Goal: Task Accomplishment & Management: Complete application form

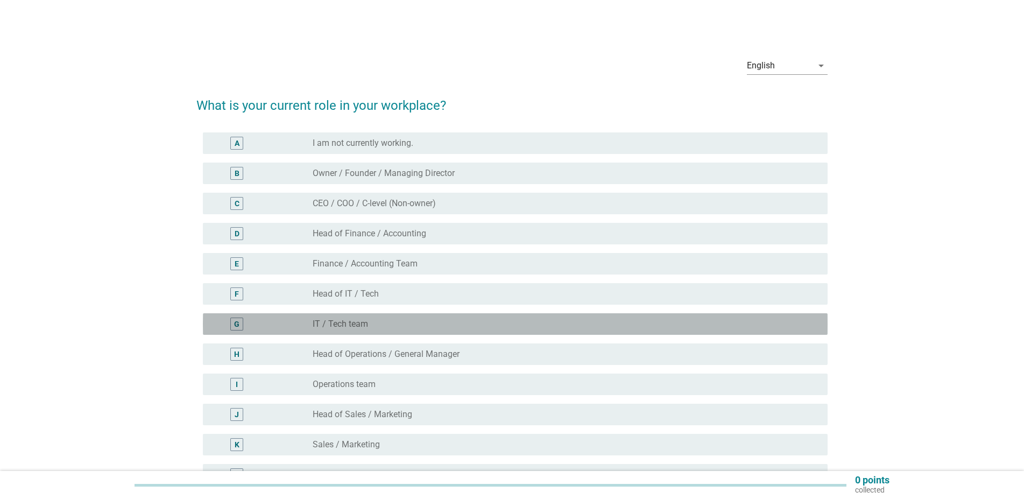
click at [237, 327] on div "G" at bounding box center [236, 324] width 5 height 11
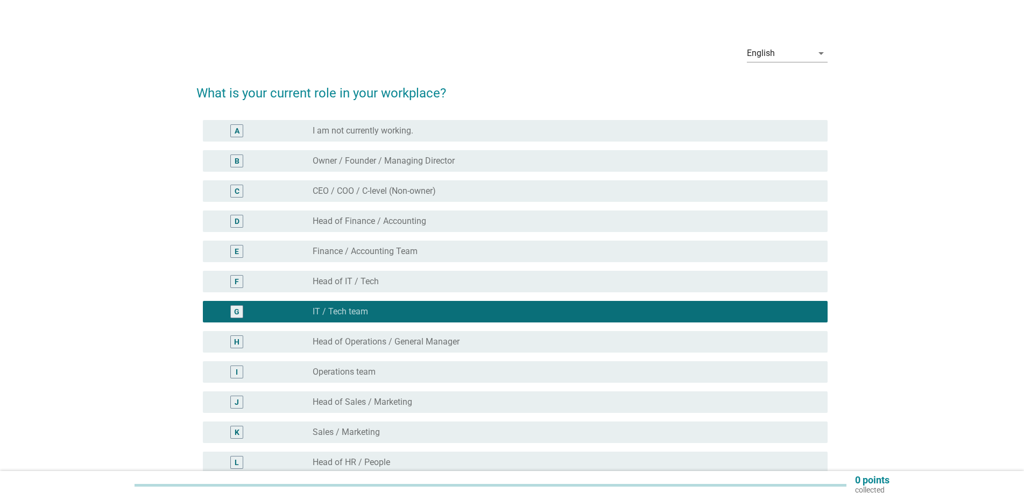
scroll to position [248, 0]
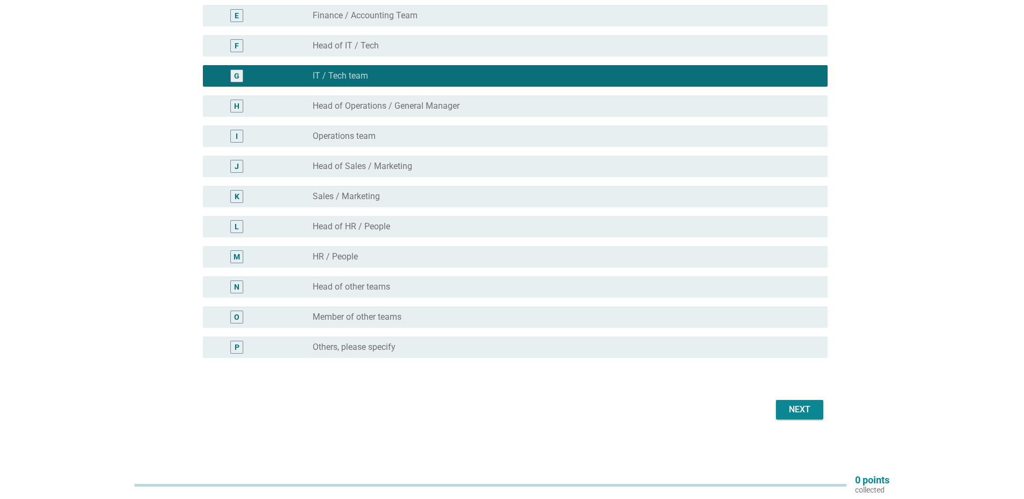
click at [804, 402] on button "Next" at bounding box center [799, 409] width 47 height 19
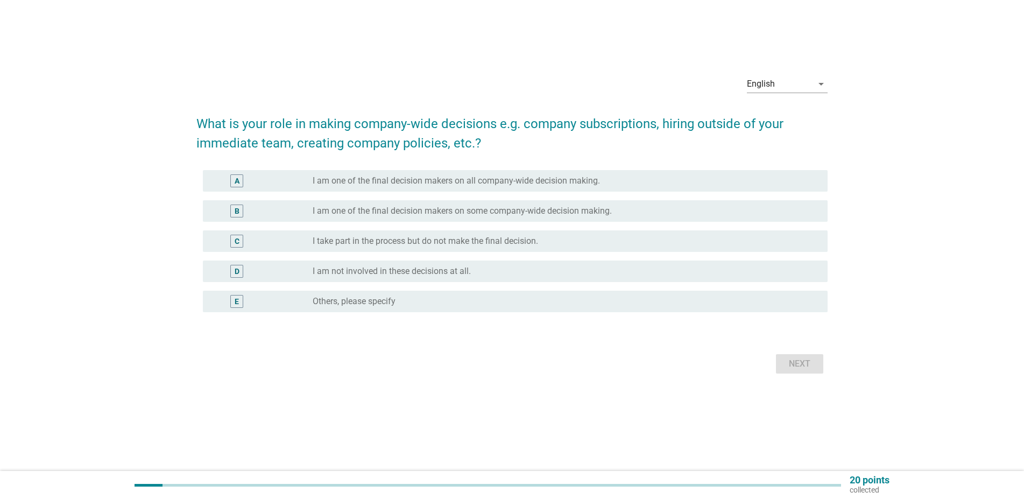
scroll to position [0, 0]
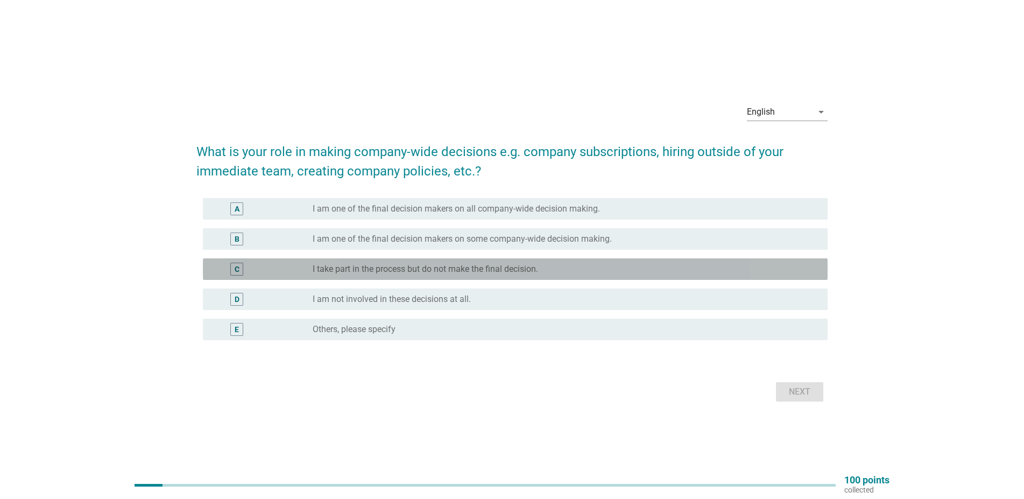
click at [513, 273] on label "I take part in the process but do not make the final decision." at bounding box center [425, 269] width 225 height 11
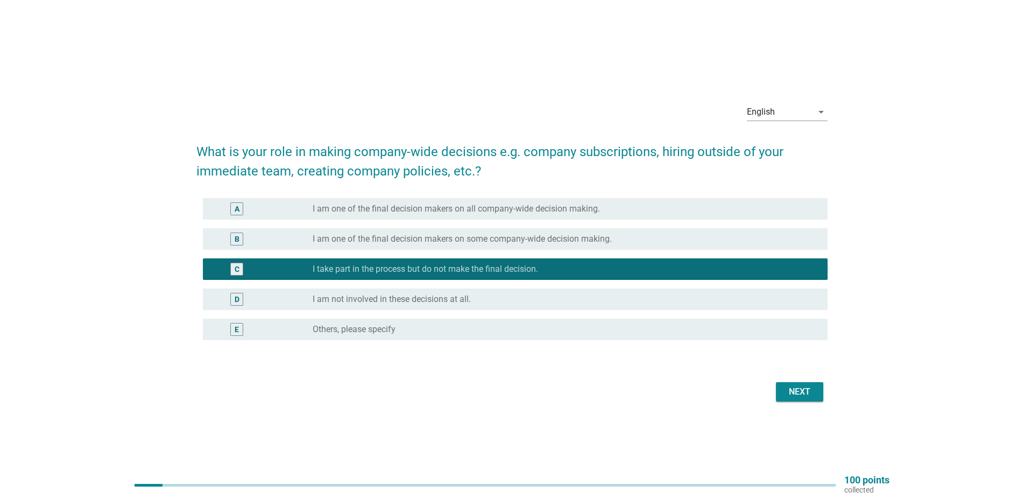
click at [794, 391] on div "Next" at bounding box center [800, 391] width 30 height 13
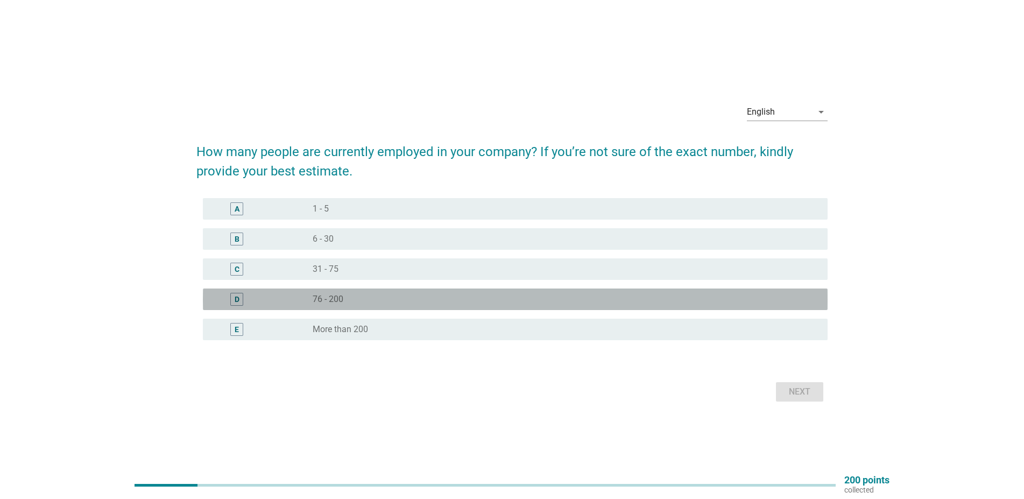
click at [239, 301] on div "D" at bounding box center [237, 298] width 5 height 11
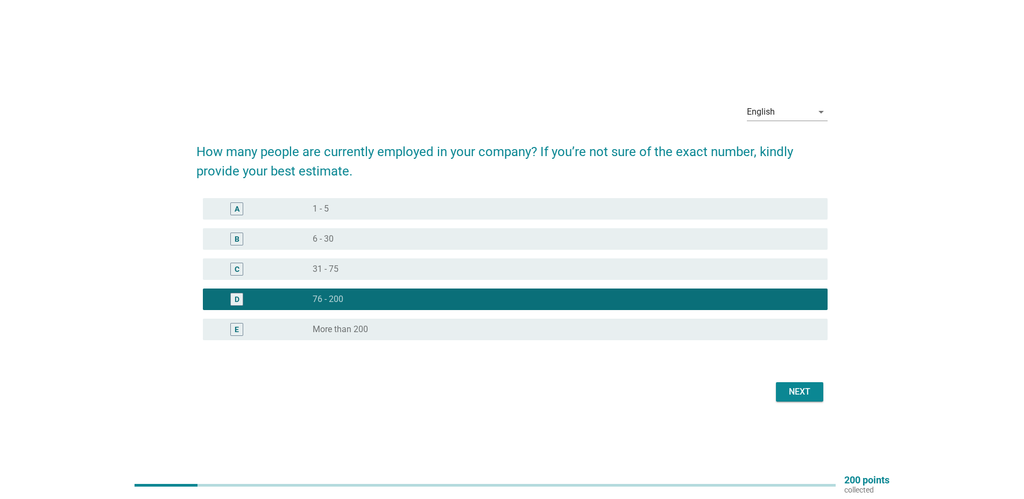
click at [795, 394] on div "Next" at bounding box center [800, 391] width 30 height 13
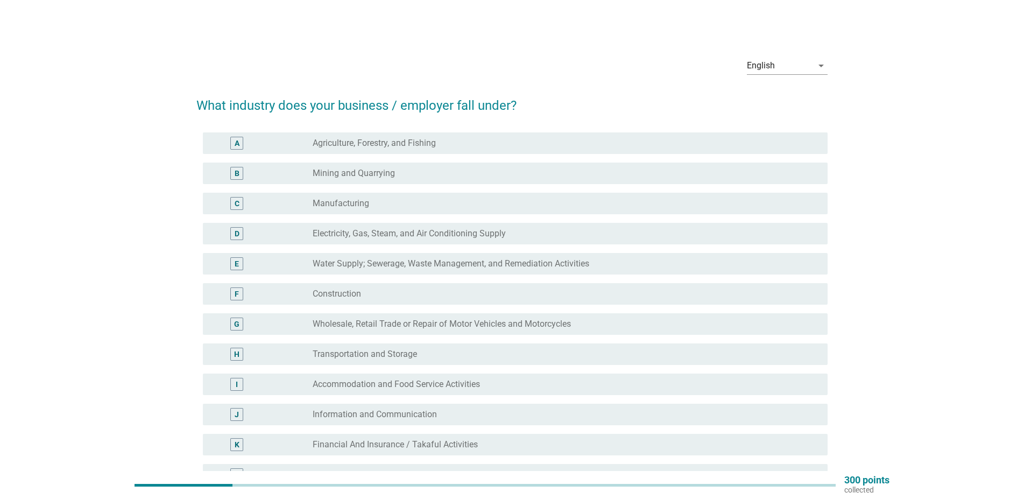
click at [234, 145] on div "A" at bounding box center [236, 143] width 13 height 13
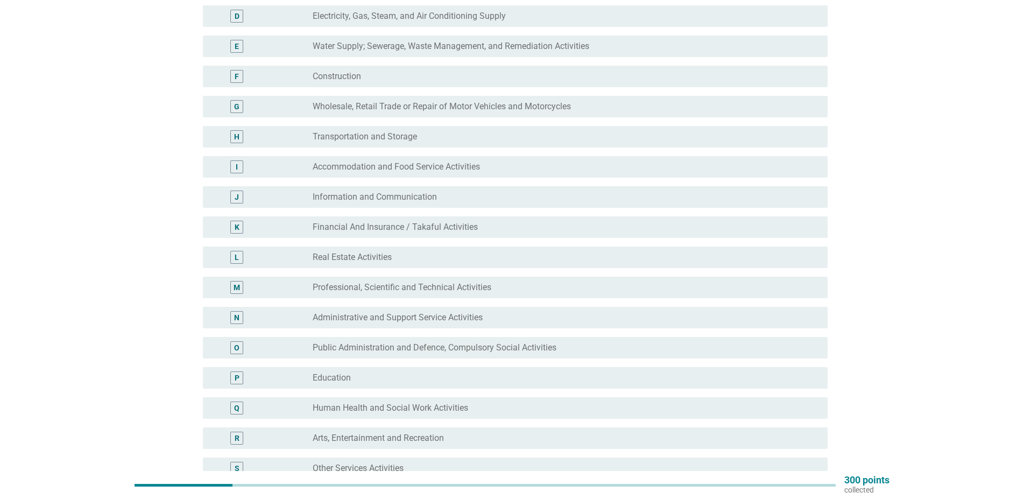
scroll to position [384, 0]
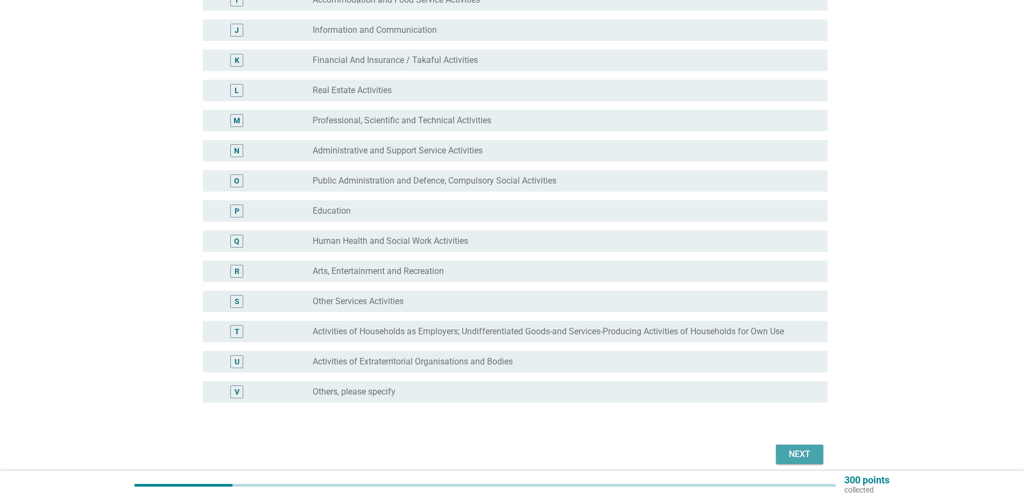
click at [807, 457] on div "Next" at bounding box center [800, 454] width 30 height 13
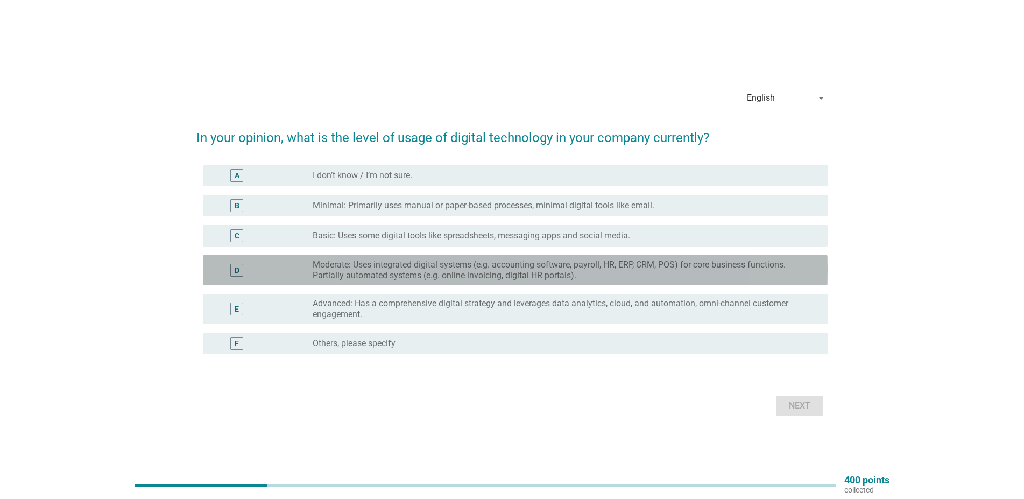
click at [429, 271] on label "Moderate: Uses integrated digital systems (e.g. accounting software, payroll, H…" at bounding box center [562, 270] width 498 height 22
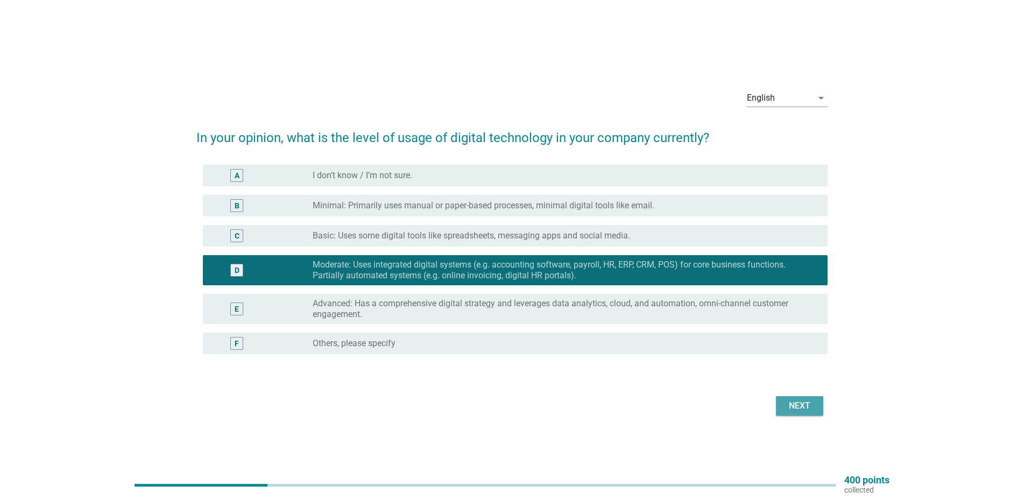
click at [810, 408] on div "Next" at bounding box center [800, 405] width 30 height 13
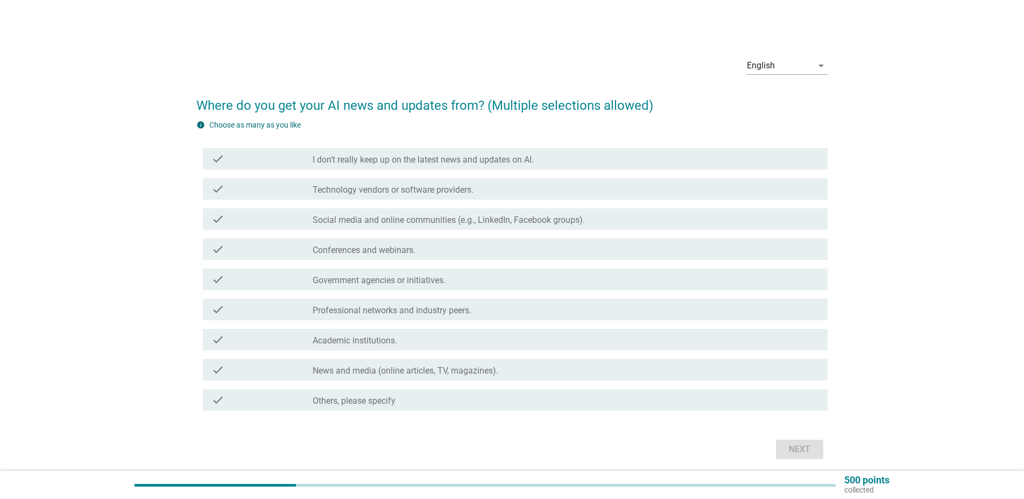
click at [382, 221] on label "Social media and online communities (e.g., LinkedIn, Facebook groups)." at bounding box center [449, 220] width 272 height 11
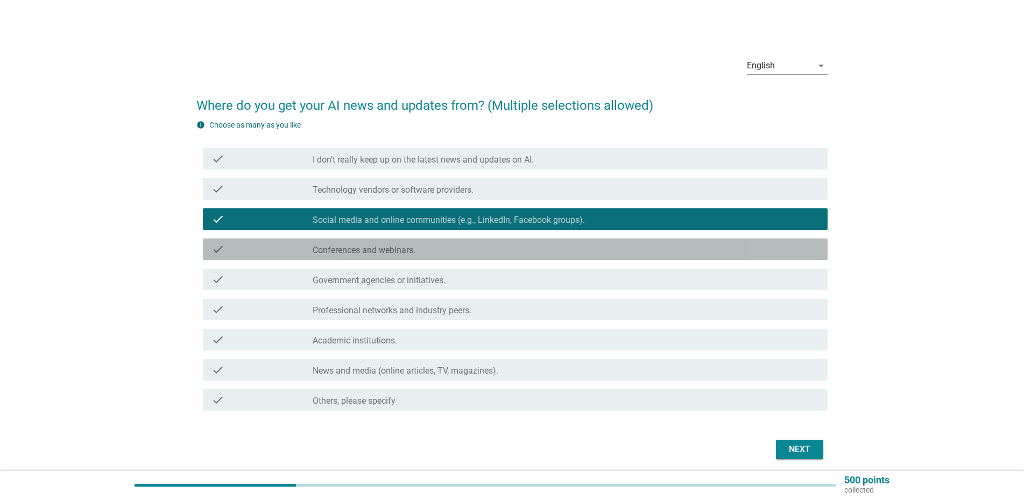
click at [371, 245] on label "Conferences and webinars." at bounding box center [364, 250] width 103 height 11
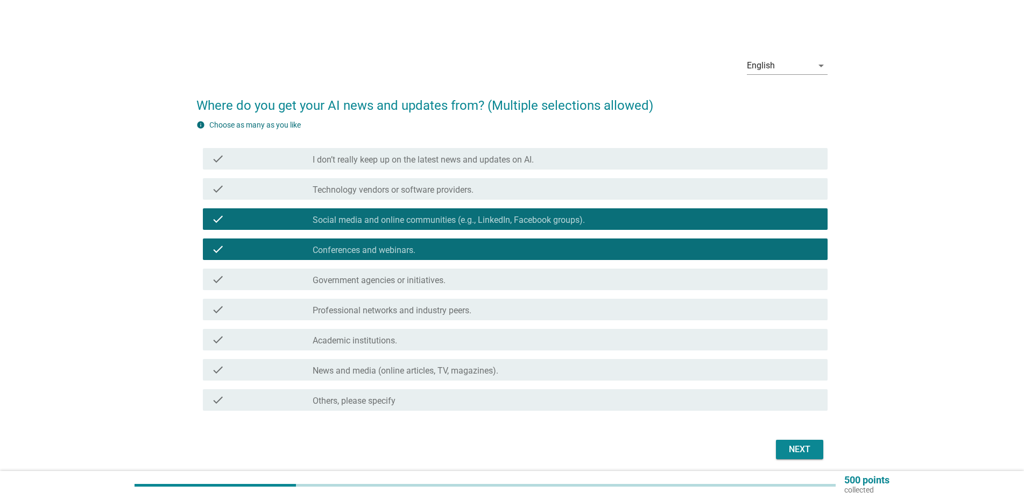
click at [371, 187] on label "Technology vendors or software providers." at bounding box center [393, 190] width 161 height 11
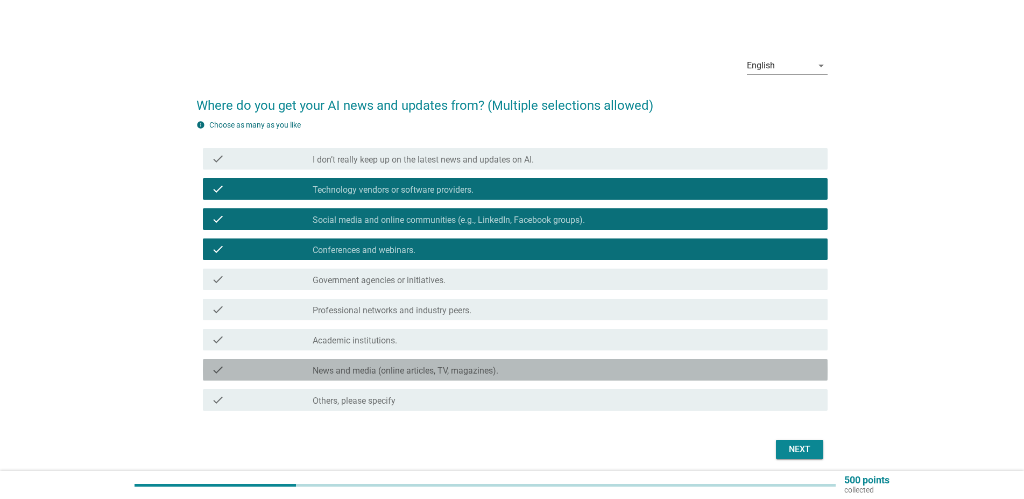
click at [486, 369] on label "News and media (online articles, TV, magazines)." at bounding box center [406, 370] width 186 height 11
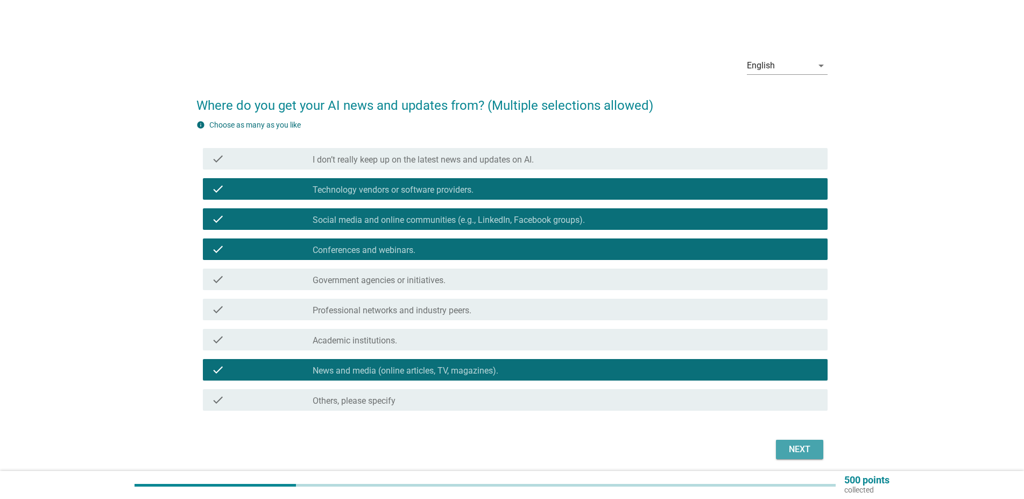
click at [802, 453] on div "Next" at bounding box center [800, 449] width 30 height 13
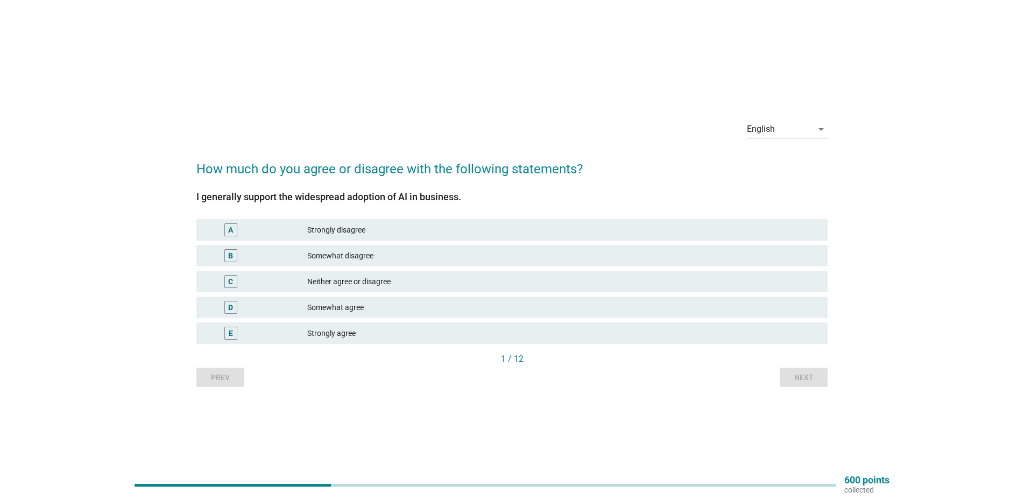
click at [401, 259] on div "Somewhat disagree" at bounding box center [563, 255] width 512 height 13
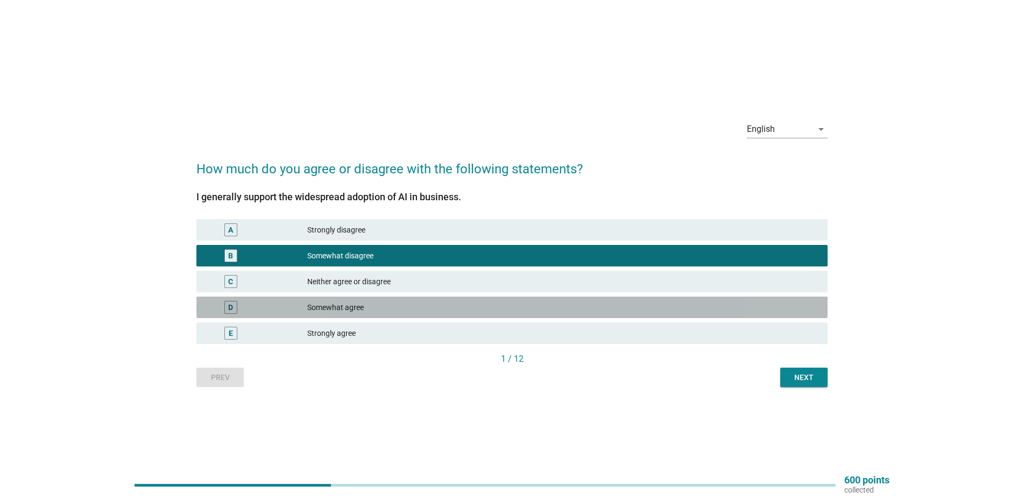
click at [389, 303] on div "Somewhat agree" at bounding box center [563, 307] width 512 height 13
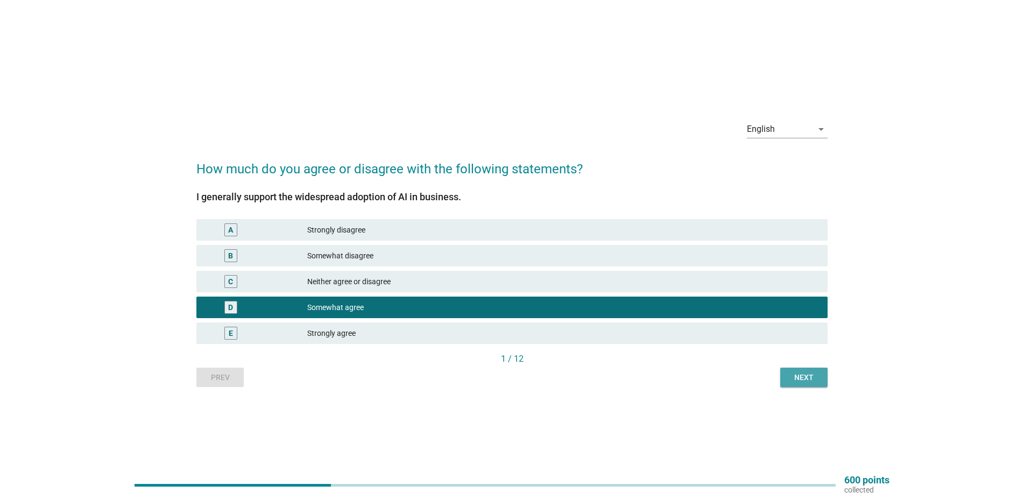
click at [810, 383] on button "Next" at bounding box center [803, 377] width 47 height 19
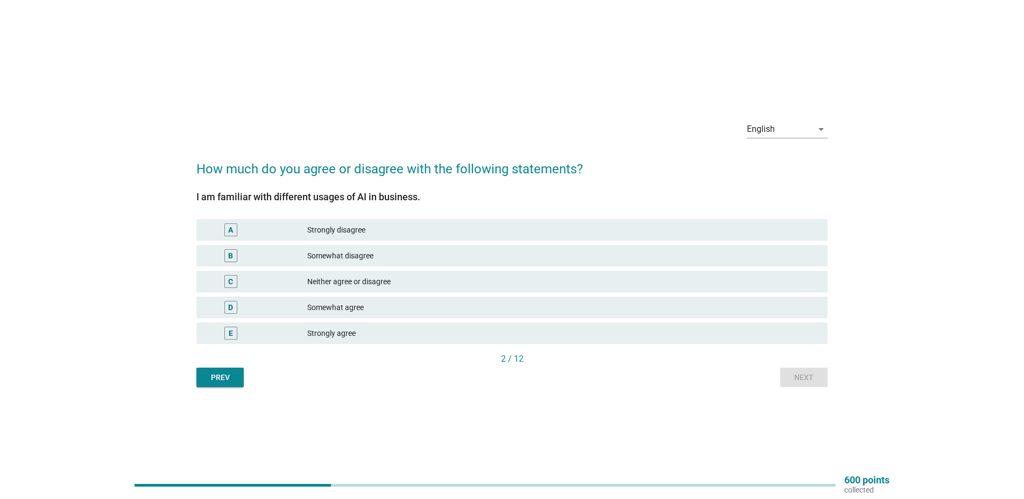
click at [391, 305] on div "Somewhat agree" at bounding box center [563, 307] width 512 height 13
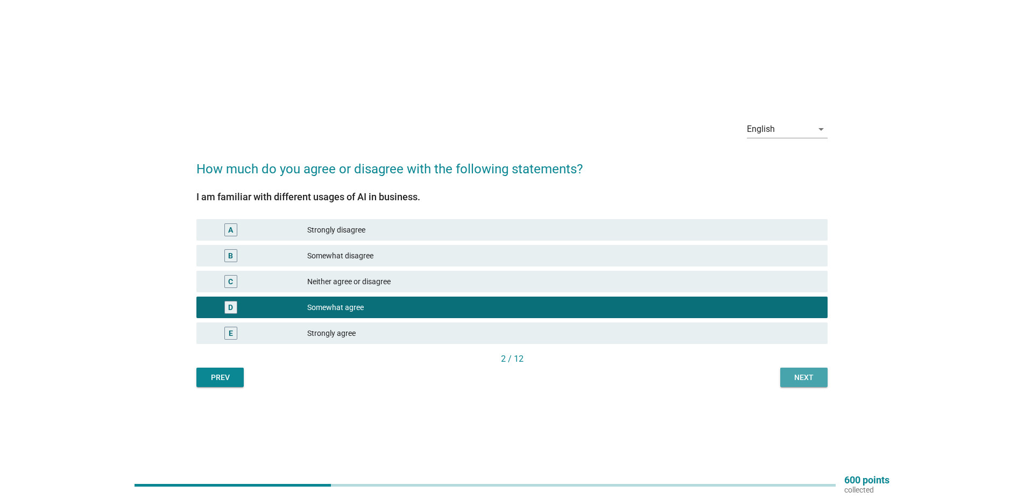
click at [814, 374] on div "Next" at bounding box center [804, 377] width 30 height 11
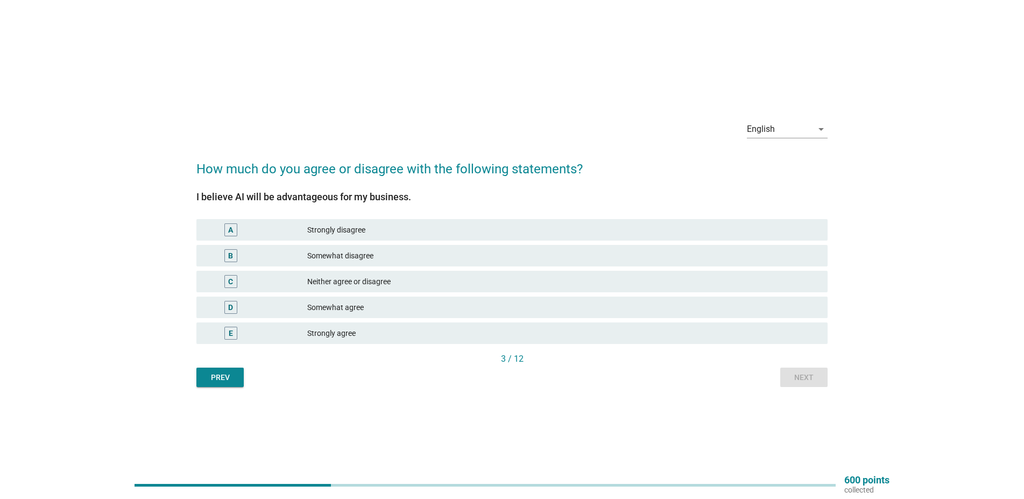
click at [382, 307] on div "Somewhat agree" at bounding box center [563, 307] width 512 height 13
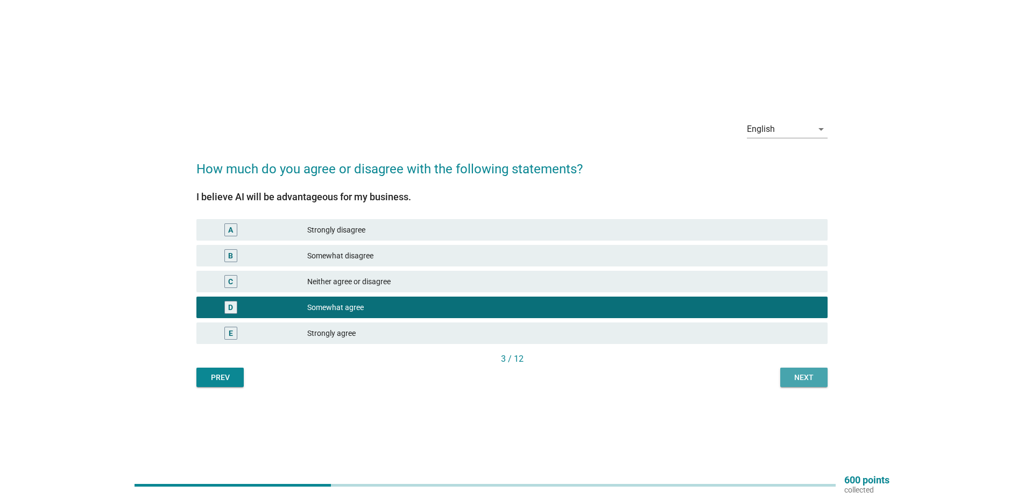
click at [796, 380] on div "Next" at bounding box center [804, 377] width 30 height 11
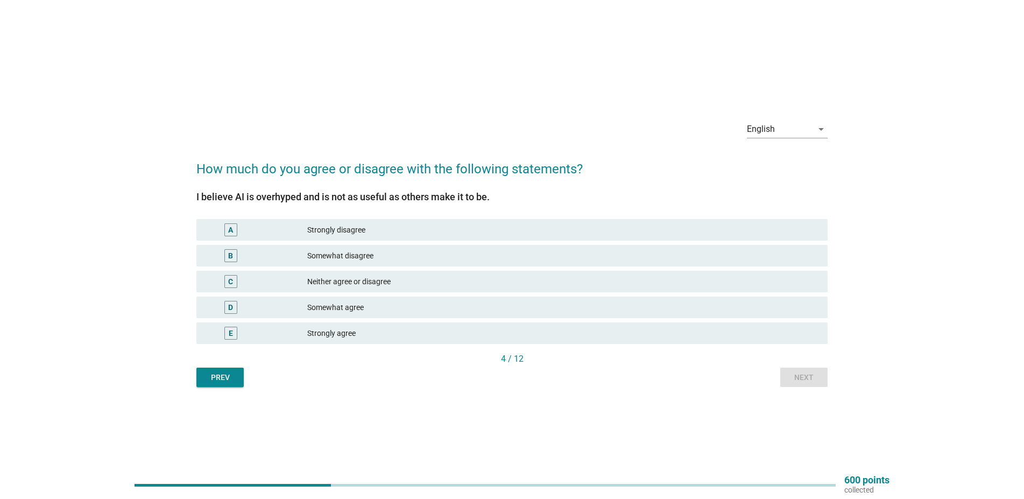
click at [496, 312] on div "Somewhat agree" at bounding box center [563, 307] width 512 height 13
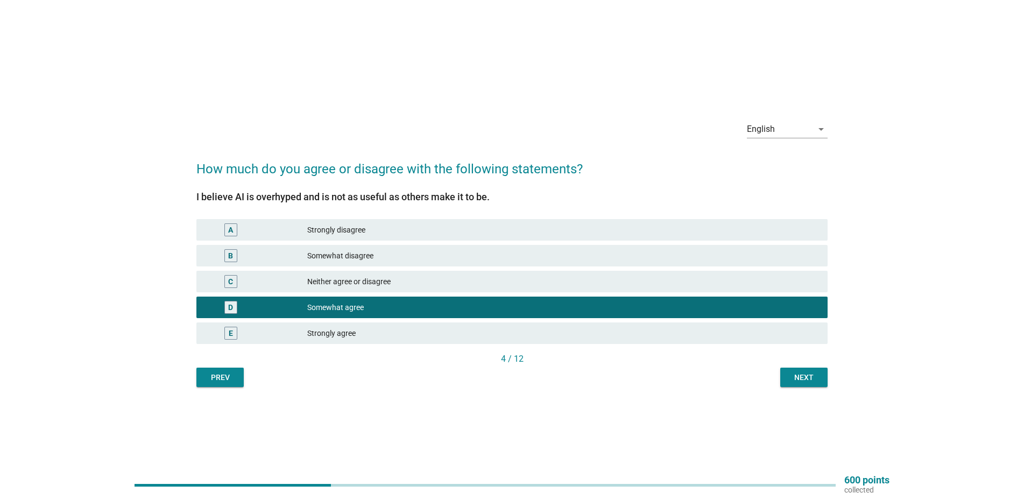
click at [794, 377] on div "Next" at bounding box center [804, 377] width 30 height 11
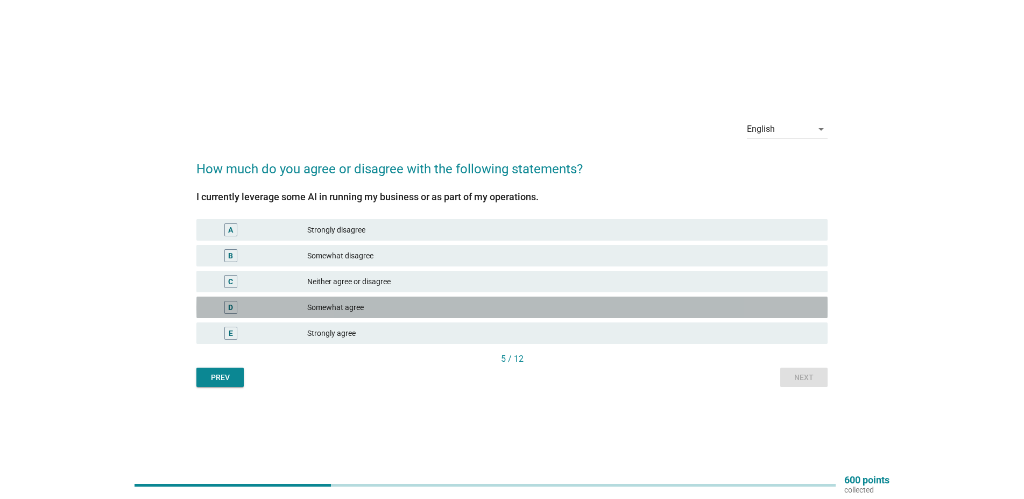
click at [473, 310] on div "Somewhat agree" at bounding box center [563, 307] width 512 height 13
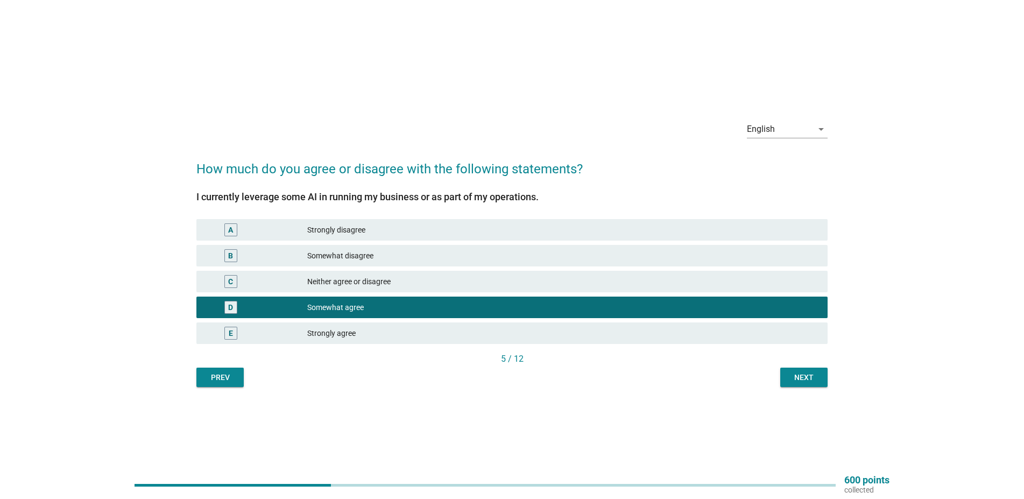
click at [799, 378] on div "Next" at bounding box center [804, 377] width 30 height 11
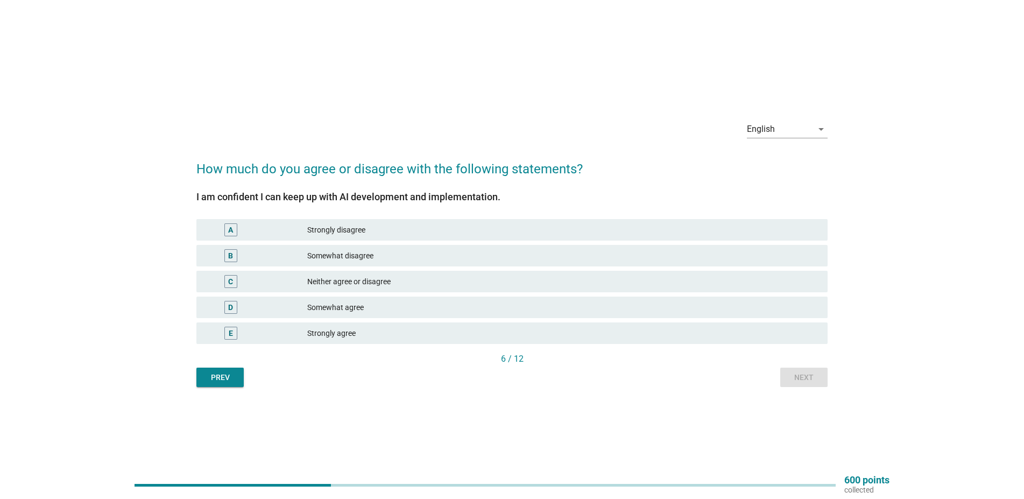
click at [437, 307] on div "Somewhat agree" at bounding box center [563, 307] width 512 height 13
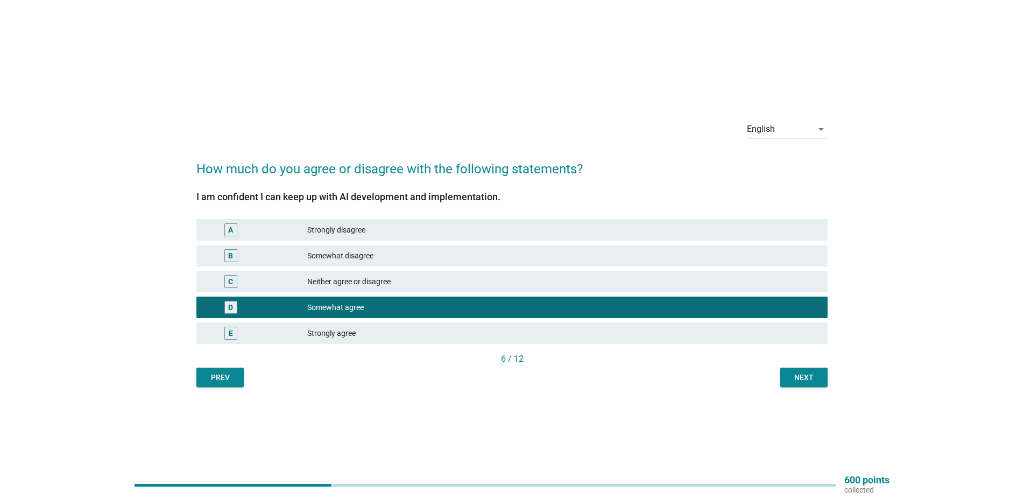
click at [798, 378] on div "Next" at bounding box center [804, 377] width 30 height 11
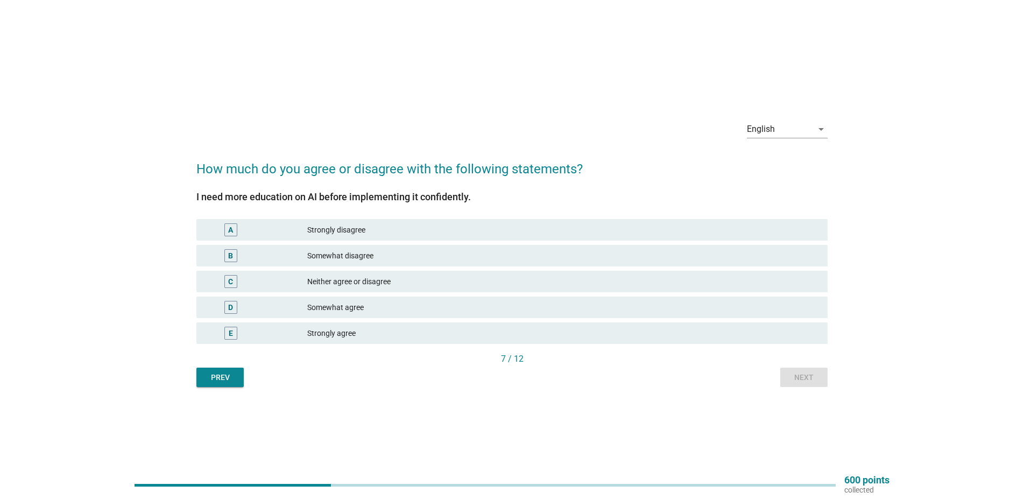
click at [556, 311] on div "Somewhat agree" at bounding box center [563, 307] width 512 height 13
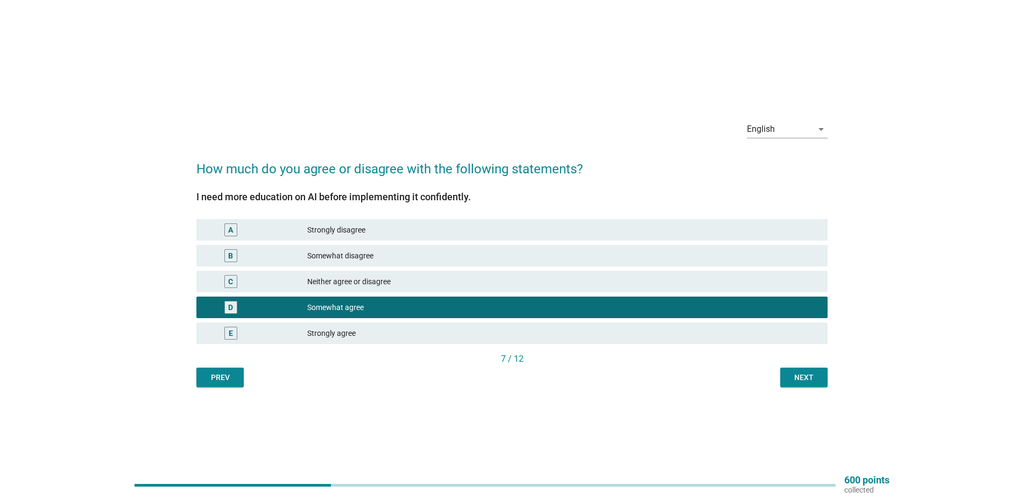
click at [802, 372] on div "Next" at bounding box center [804, 377] width 30 height 11
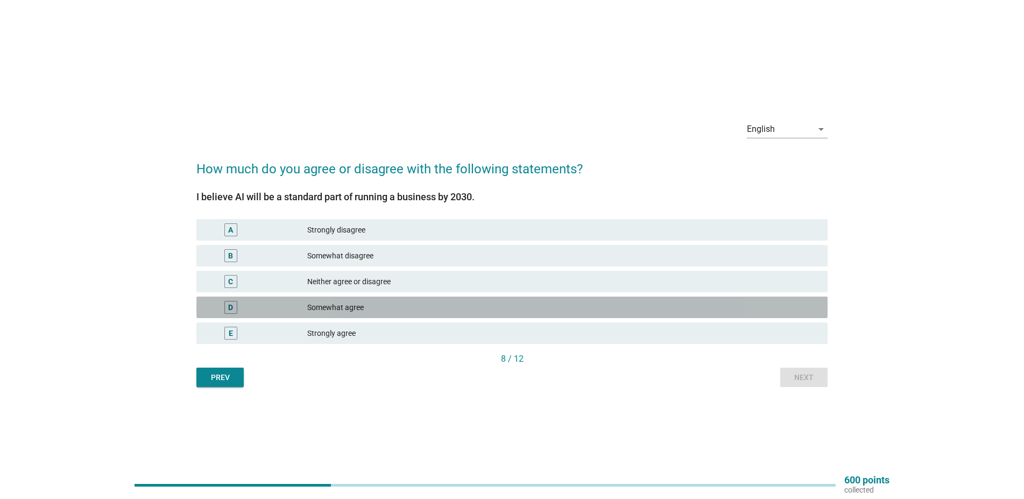
click at [496, 308] on div "Somewhat agree" at bounding box center [563, 307] width 512 height 13
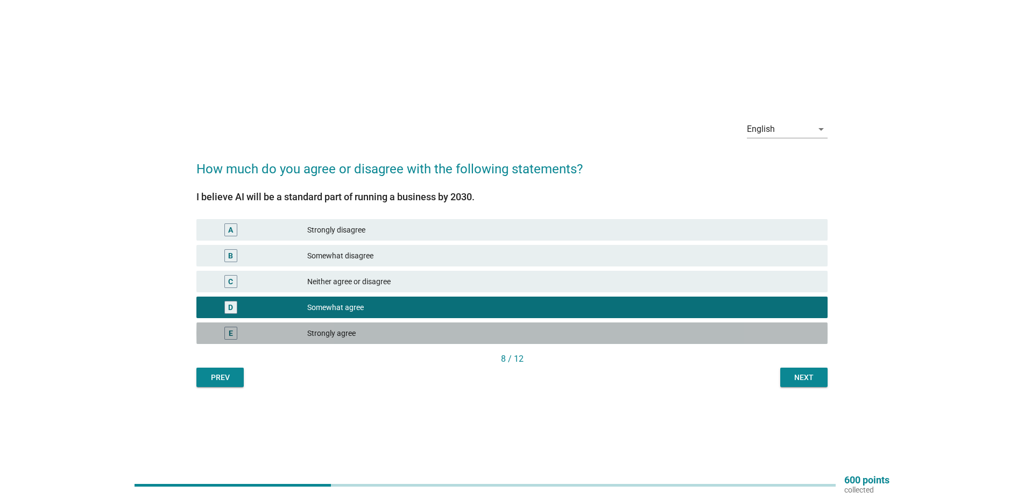
drag, startPoint x: 448, startPoint y: 329, endPoint x: 475, endPoint y: 335, distance: 27.4
click at [448, 329] on div "Strongly agree" at bounding box center [563, 333] width 512 height 13
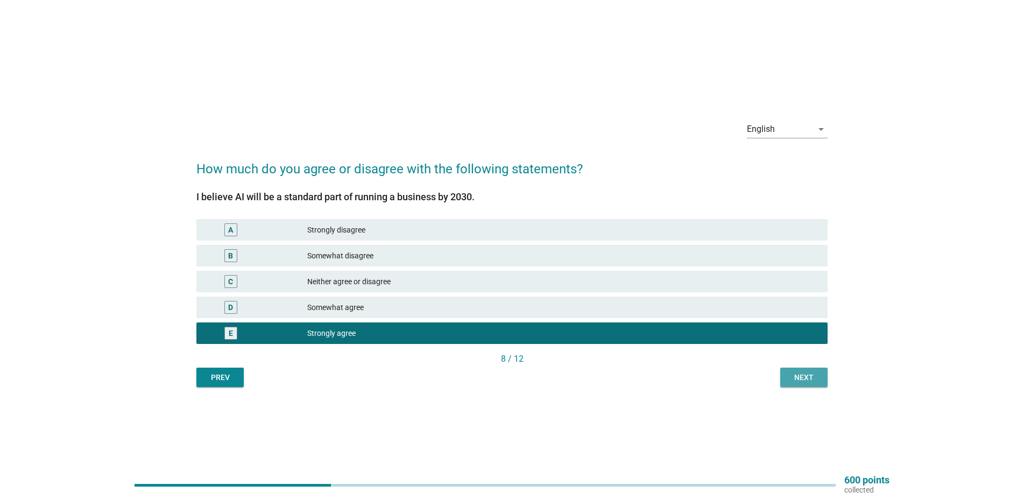
click at [794, 378] on div "Next" at bounding box center [804, 377] width 30 height 11
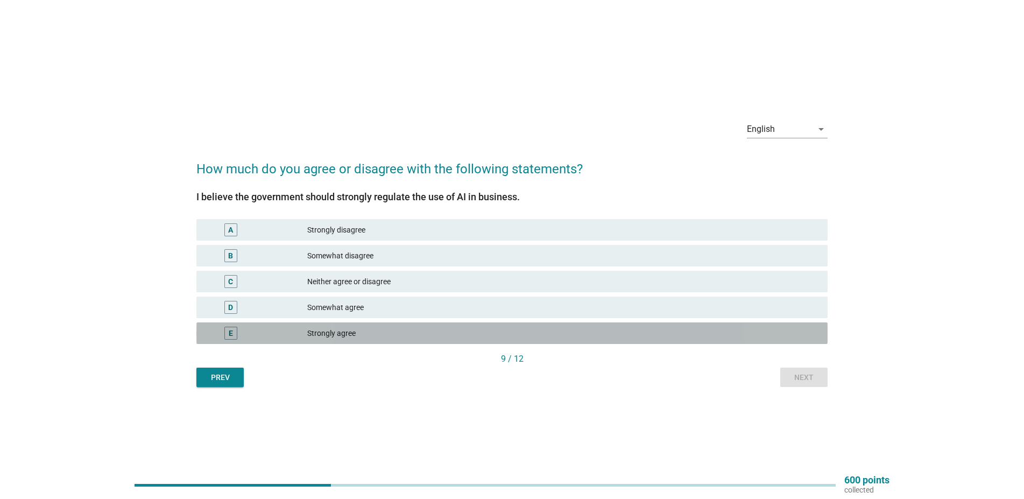
click at [445, 332] on div "Strongly agree" at bounding box center [563, 333] width 512 height 13
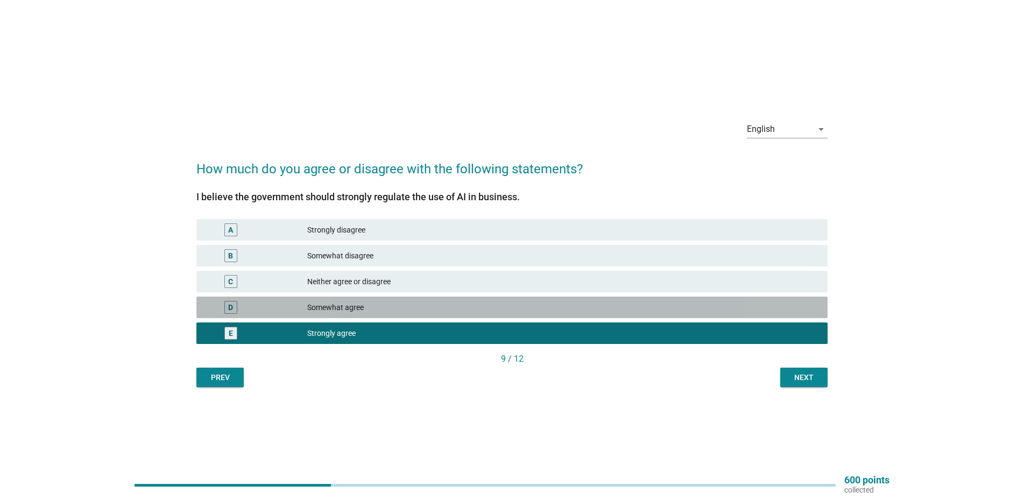
click at [456, 311] on div "Somewhat agree" at bounding box center [563, 307] width 512 height 13
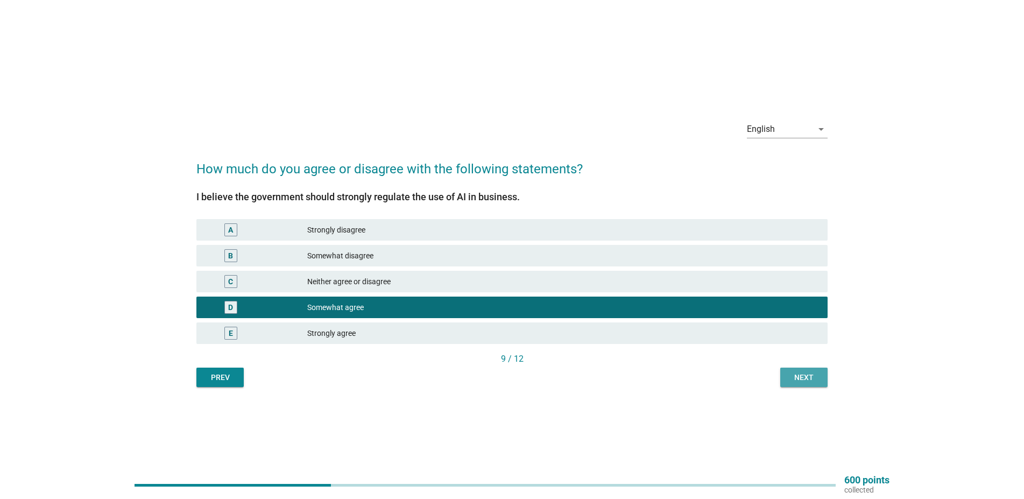
click at [792, 377] on div "Next" at bounding box center [804, 377] width 30 height 11
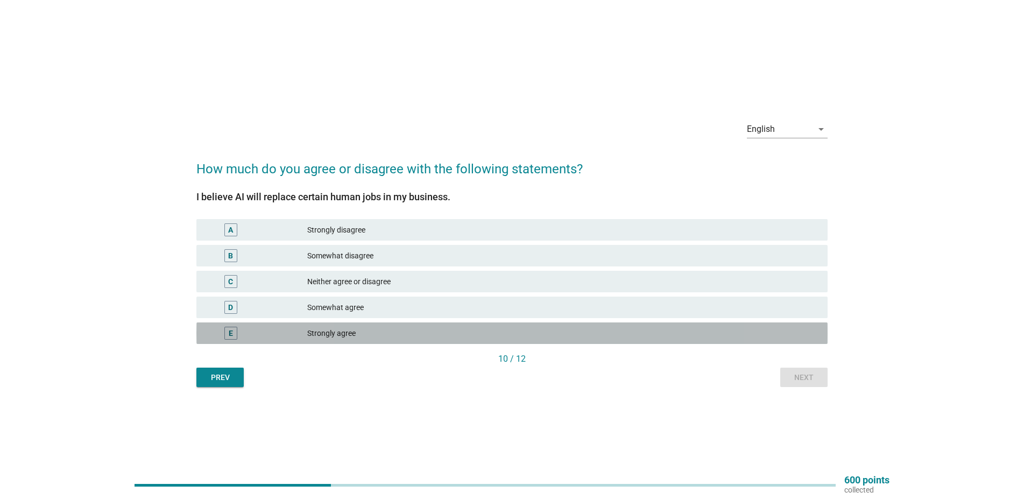
click at [442, 332] on div "Strongly agree" at bounding box center [563, 333] width 512 height 13
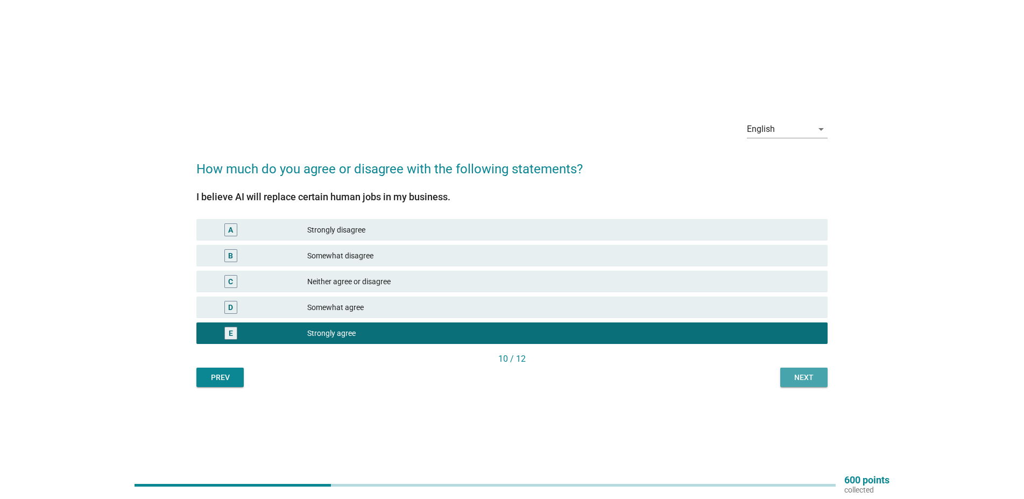
click at [803, 380] on div "Next" at bounding box center [804, 377] width 30 height 11
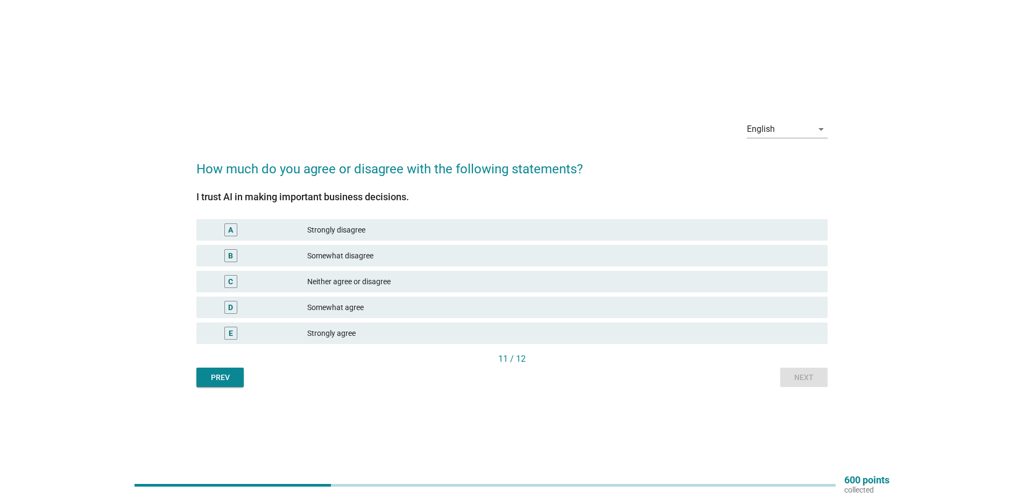
click at [438, 286] on div "Neither agree or disagree" at bounding box center [563, 281] width 512 height 13
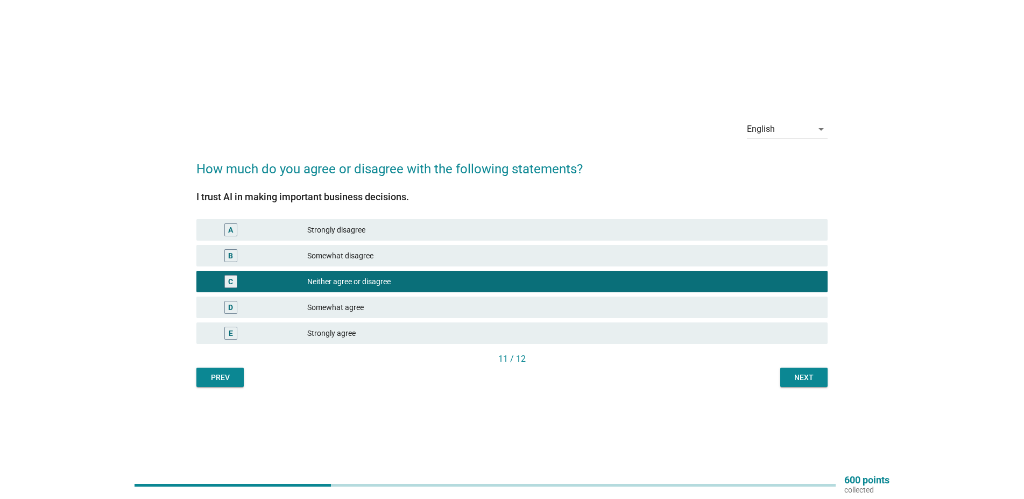
click at [519, 306] on div "Somewhat agree" at bounding box center [563, 307] width 512 height 13
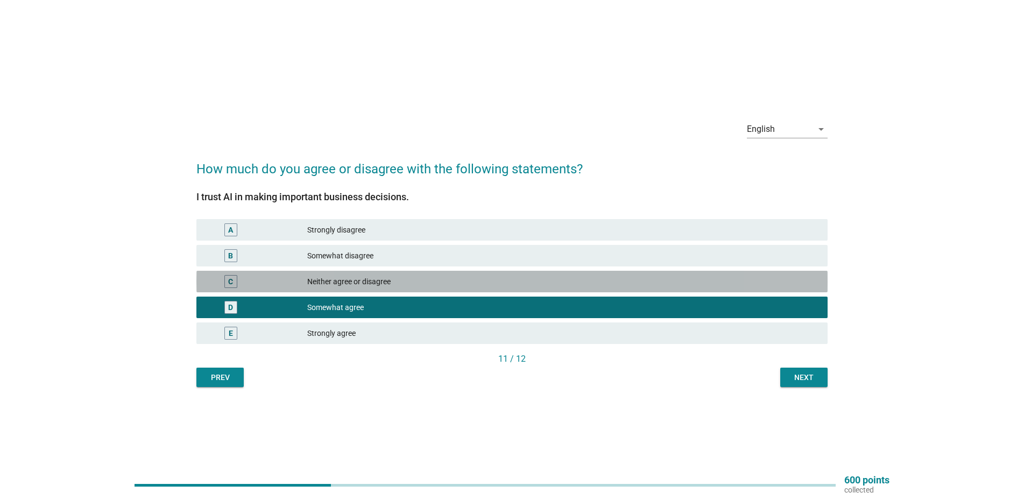
click at [527, 284] on div "Neither agree or disagree" at bounding box center [563, 281] width 512 height 13
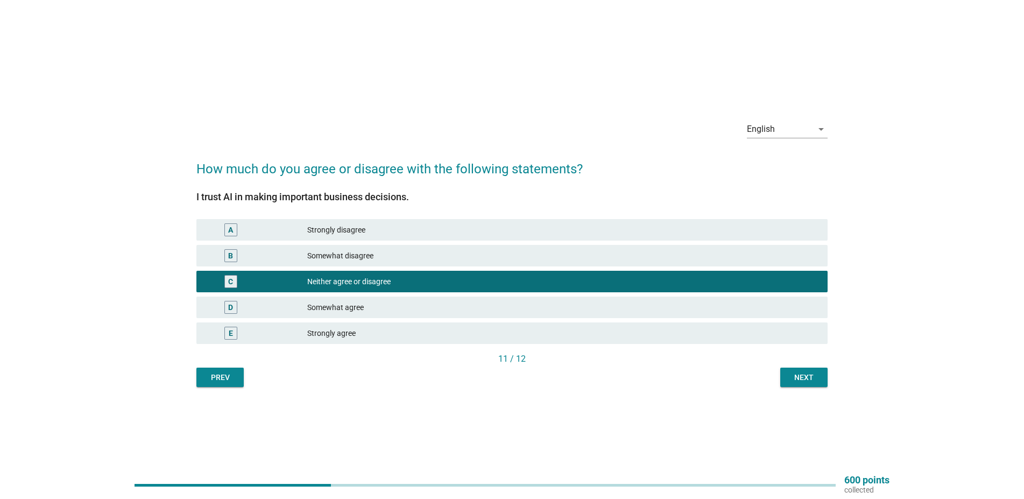
click at [816, 378] on div "Next" at bounding box center [804, 377] width 30 height 11
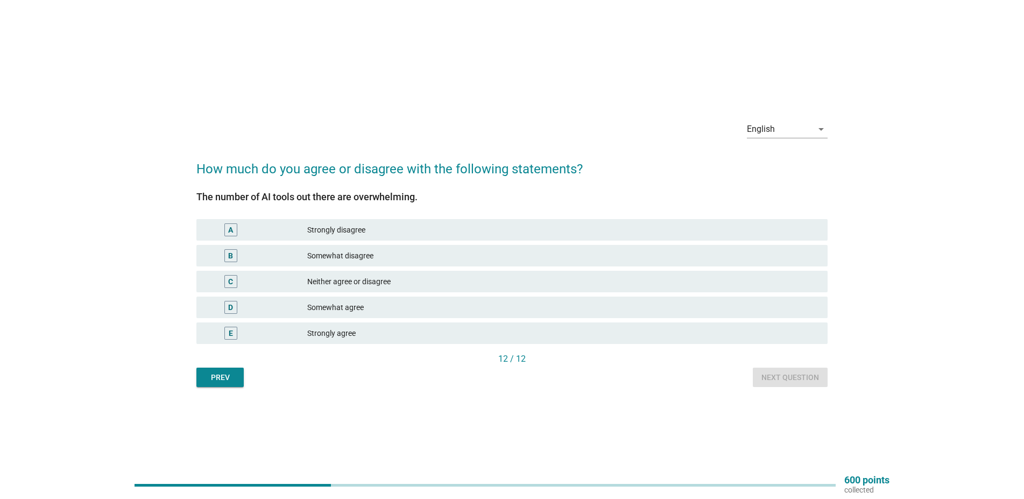
click at [432, 304] on div "Somewhat agree" at bounding box center [563, 307] width 512 height 13
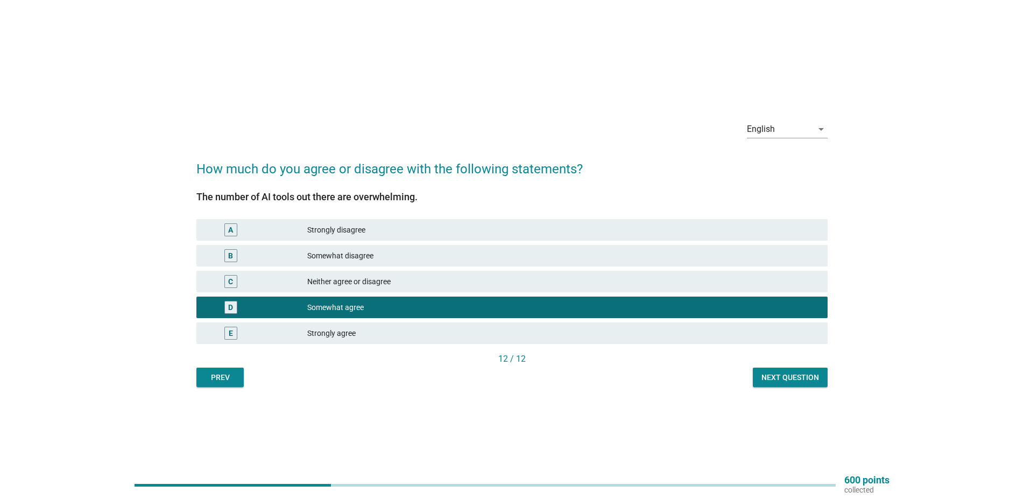
click at [781, 373] on div "Next question" at bounding box center [790, 377] width 58 height 11
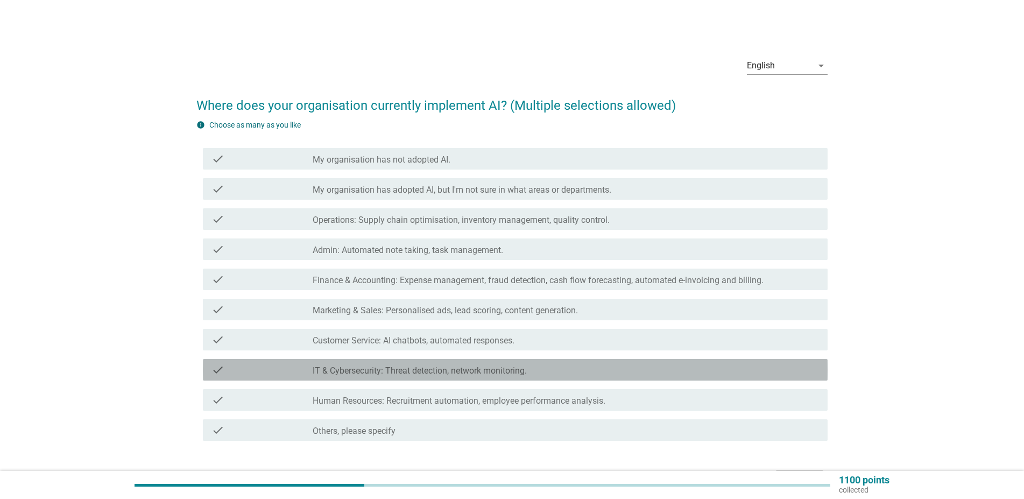
click at [516, 370] on label "IT & Cybersecurity: Threat detection, network monitoring." at bounding box center [420, 370] width 214 height 11
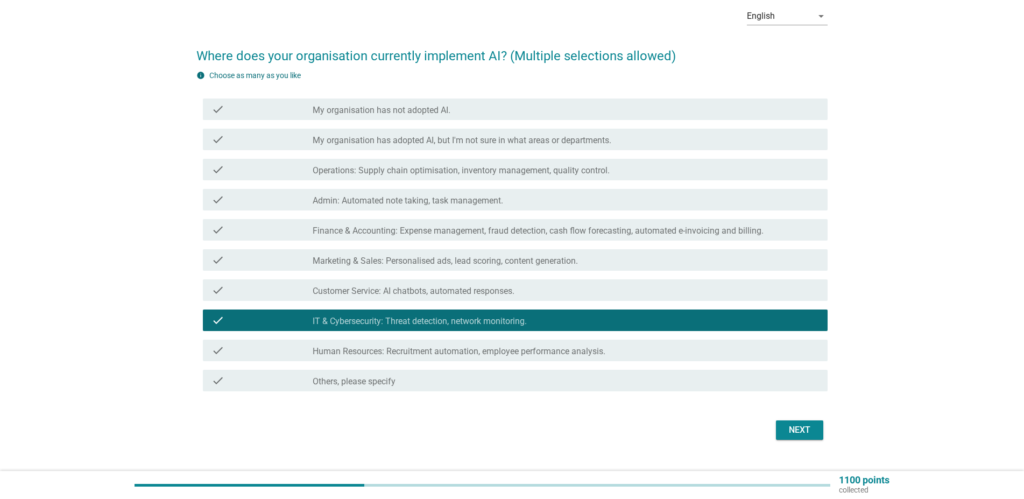
scroll to position [70, 0]
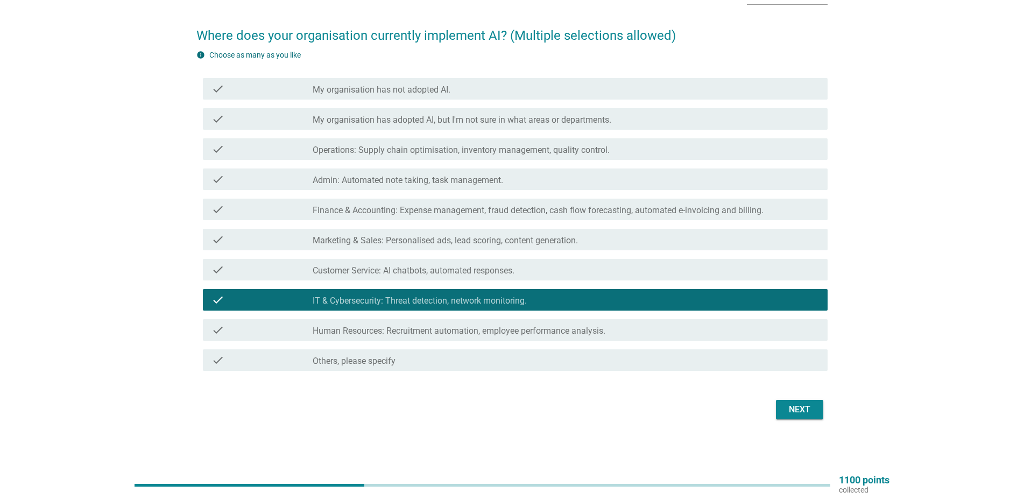
click at [802, 411] on div "Next" at bounding box center [800, 409] width 30 height 13
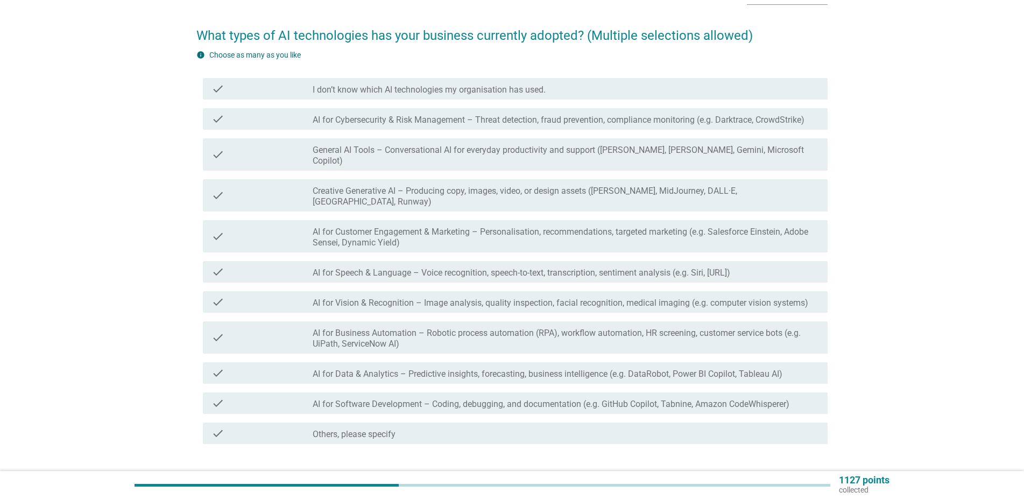
scroll to position [0, 0]
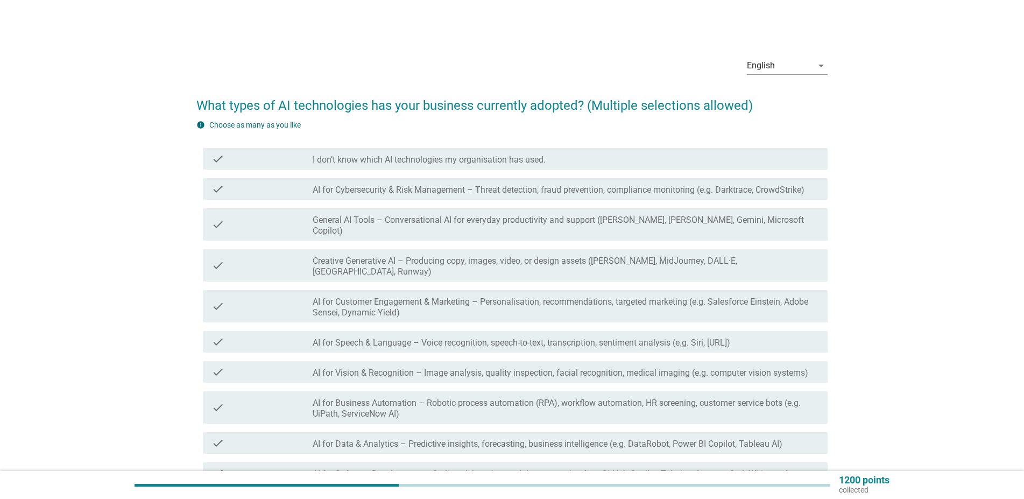
click at [658, 221] on label "General AI Tools – Conversational AI for everyday productivity and support ([PE…" at bounding box center [566, 226] width 506 height 22
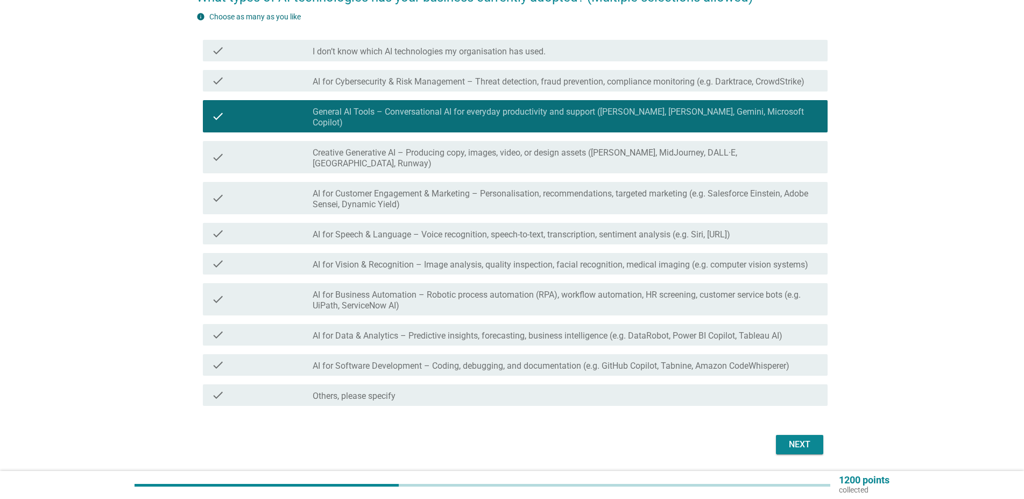
scroll to position [122, 0]
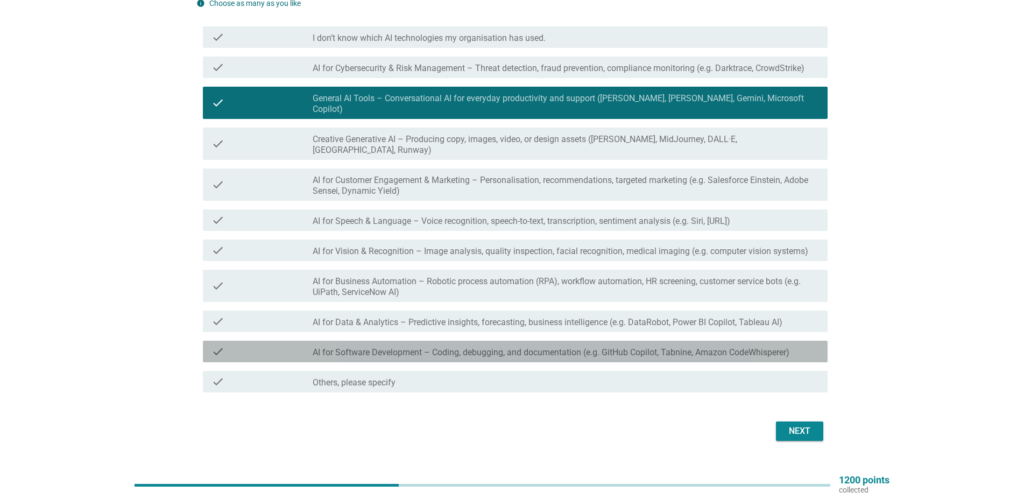
click at [794, 345] on div "check_box_outline_blank AI for Software Development – Coding, debugging, and do…" at bounding box center [566, 351] width 506 height 13
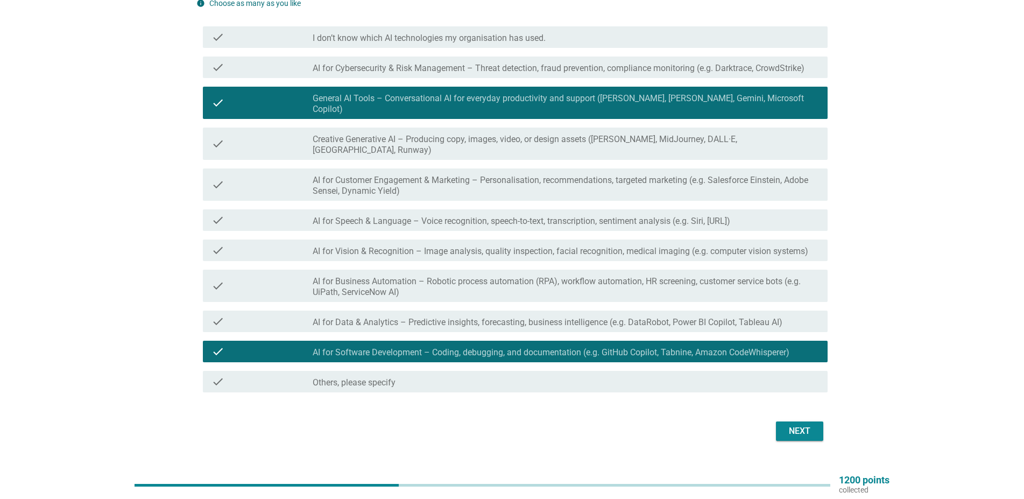
click at [805, 425] on div "Next" at bounding box center [800, 431] width 30 height 13
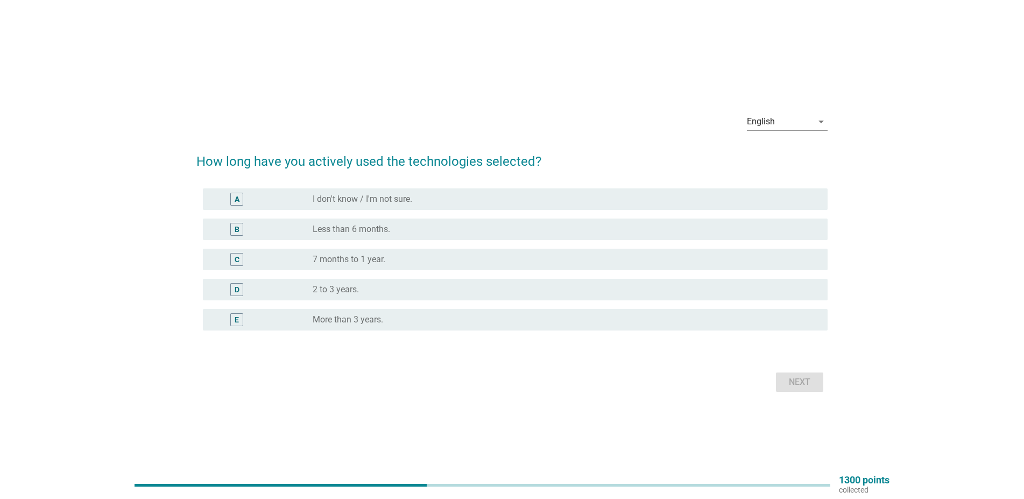
click at [423, 282] on div "D radio_button_unchecked 2 to 3 years." at bounding box center [515, 290] width 625 height 22
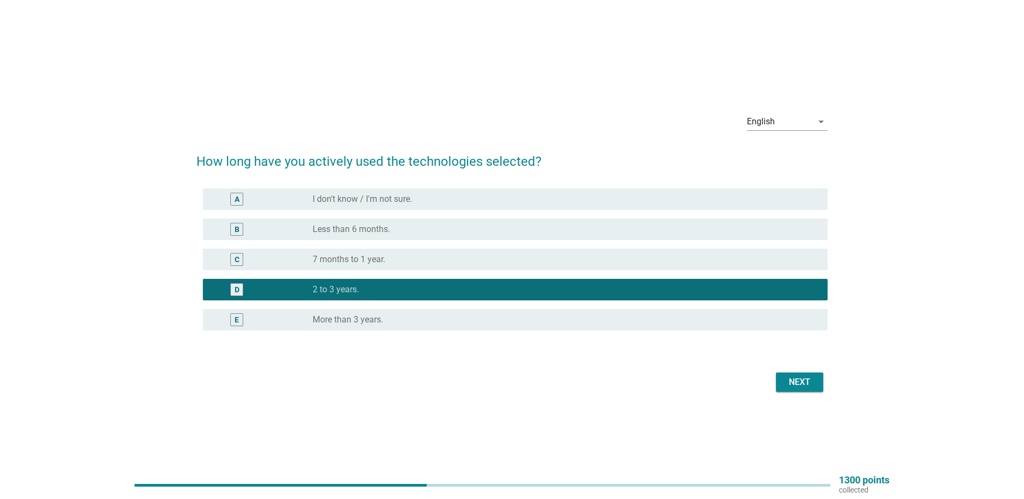
click at [613, 327] on div "E radio_button_unchecked More than 3 years." at bounding box center [515, 320] width 625 height 22
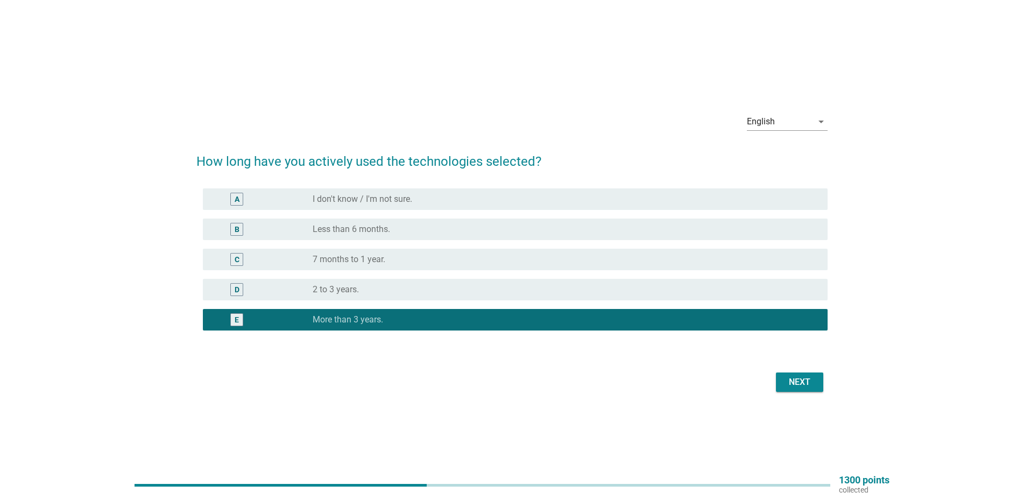
click at [790, 380] on div "Next" at bounding box center [800, 382] width 30 height 13
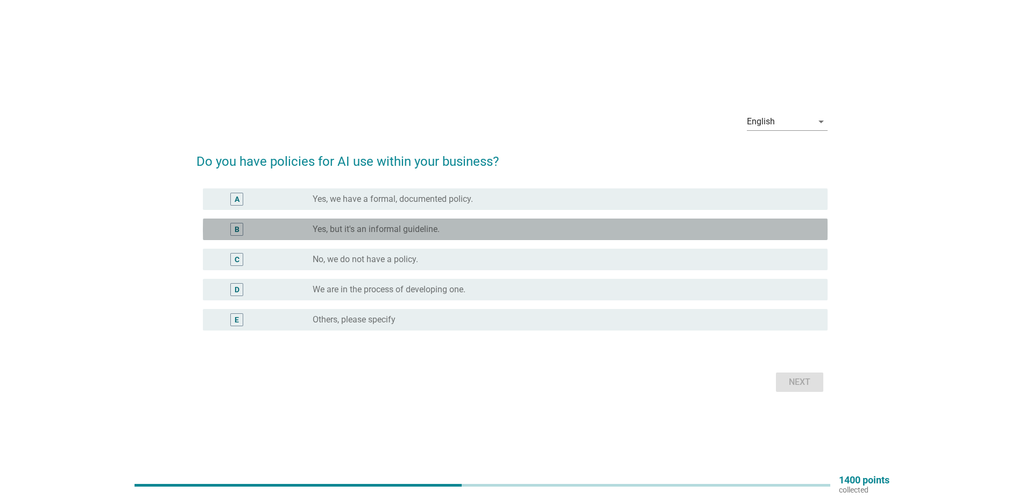
click at [456, 228] on div "radio_button_unchecked Yes, but it's an informal guideline." at bounding box center [562, 229] width 498 height 11
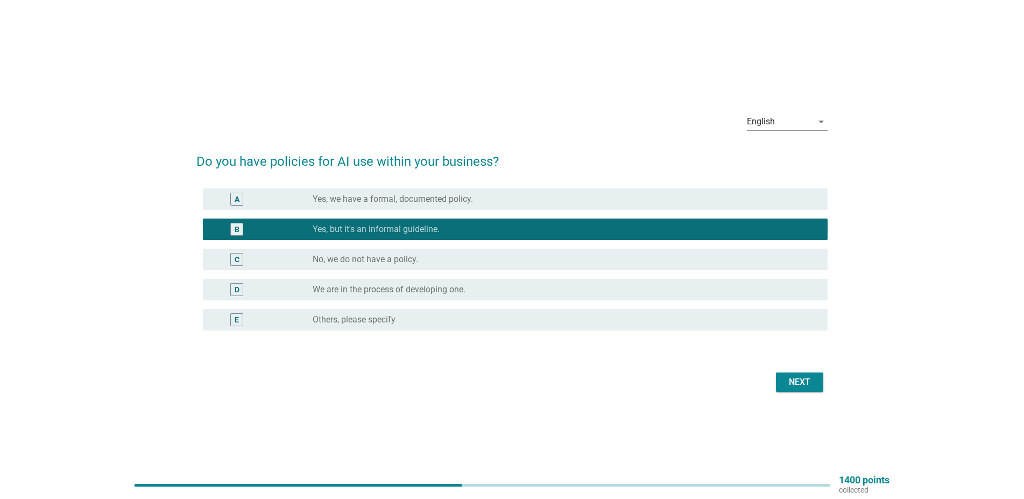
click at [791, 376] on div "Next" at bounding box center [800, 382] width 30 height 13
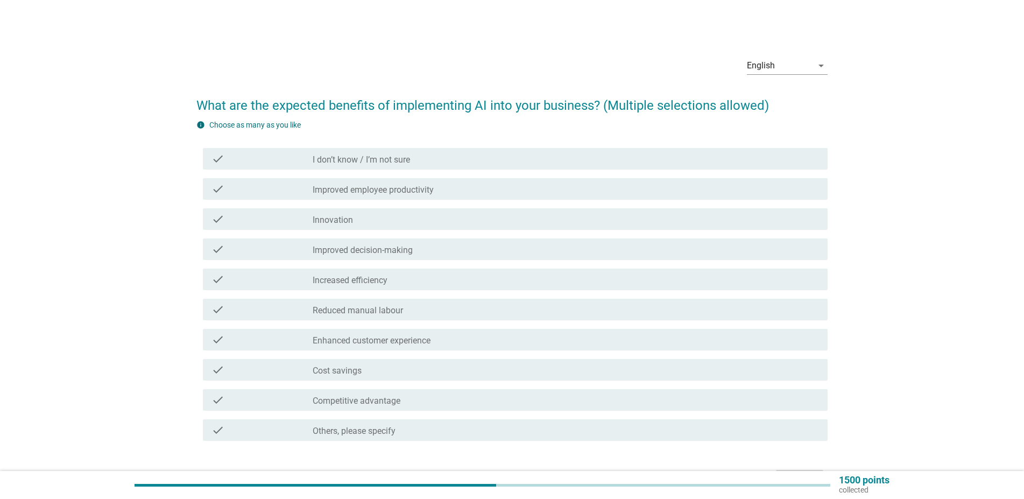
click at [390, 222] on div "check_box_outline_blank Innovation" at bounding box center [566, 219] width 506 height 13
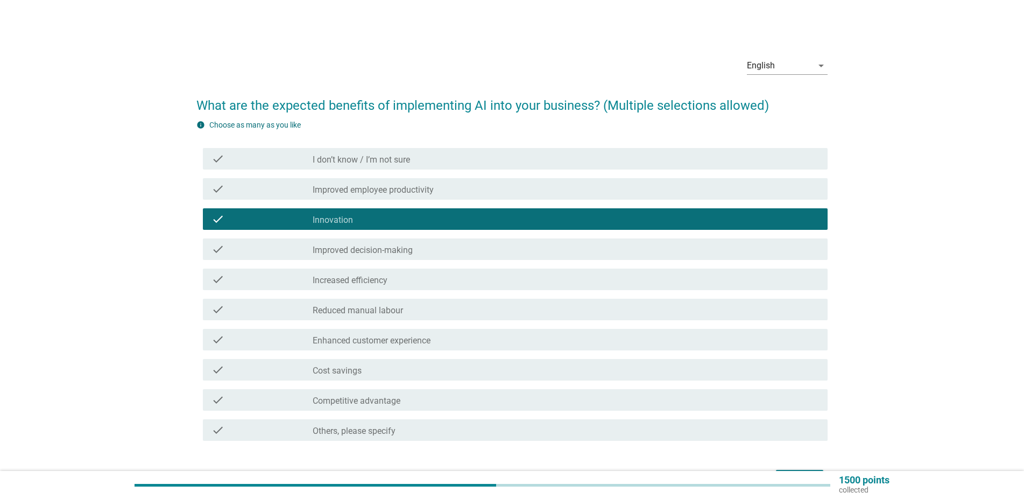
click at [478, 280] on div "check_box_outline_blank Increased efficiency" at bounding box center [566, 279] width 506 height 13
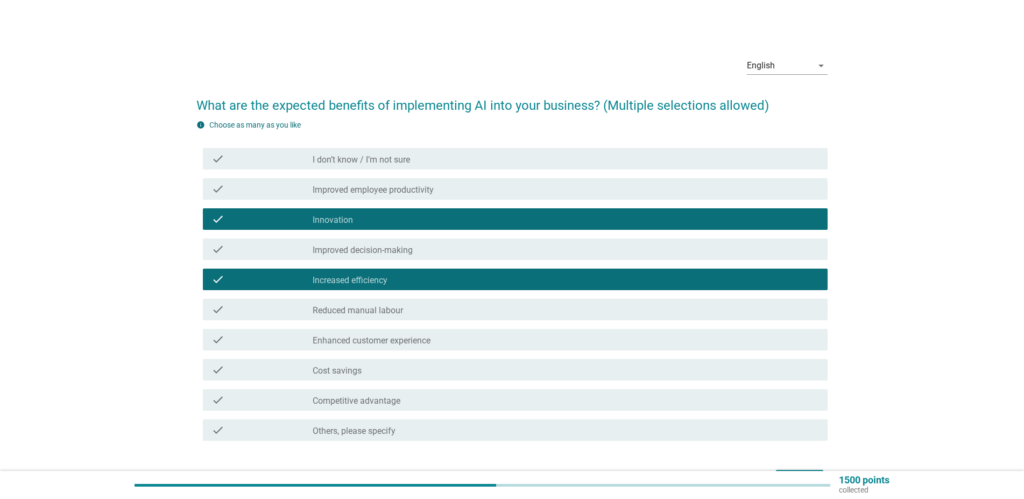
click at [444, 377] on div "check check_box_outline_blank Cost savings" at bounding box center [515, 370] width 625 height 22
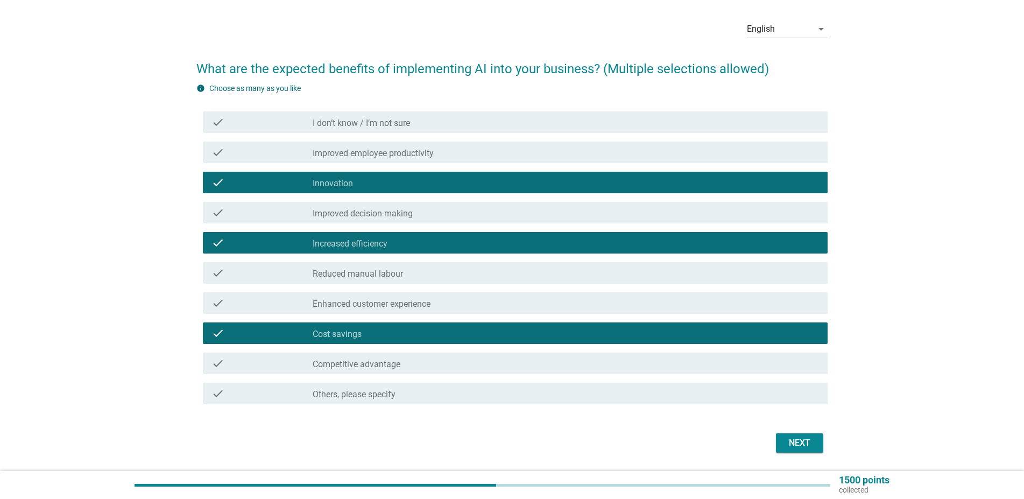
scroll to position [55, 0]
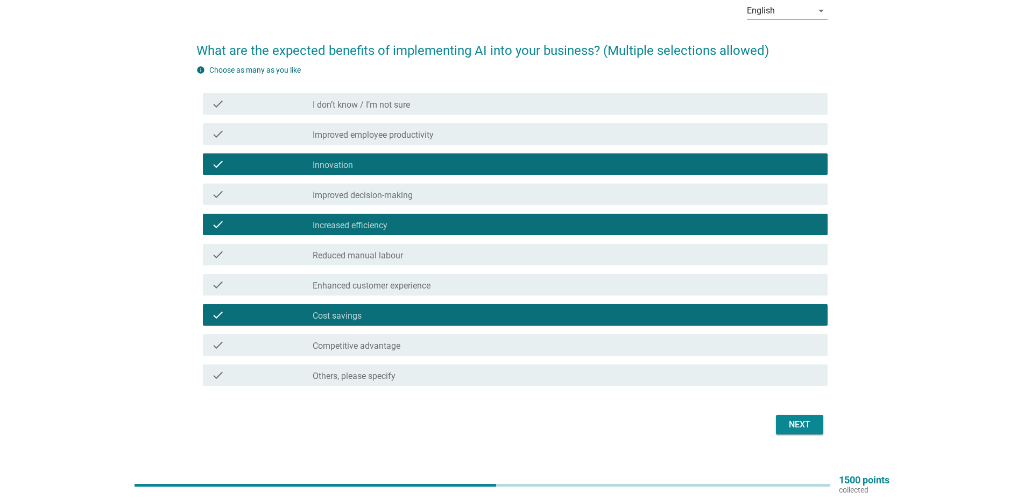
click at [485, 133] on div "check_box_outline_blank Improved employee productivity" at bounding box center [566, 134] width 506 height 13
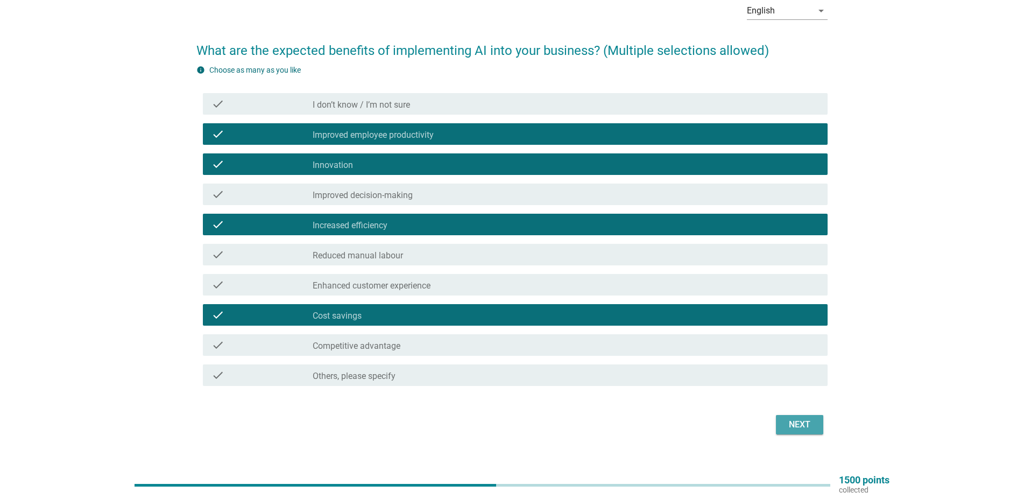
click at [795, 415] on button "Next" at bounding box center [799, 424] width 47 height 19
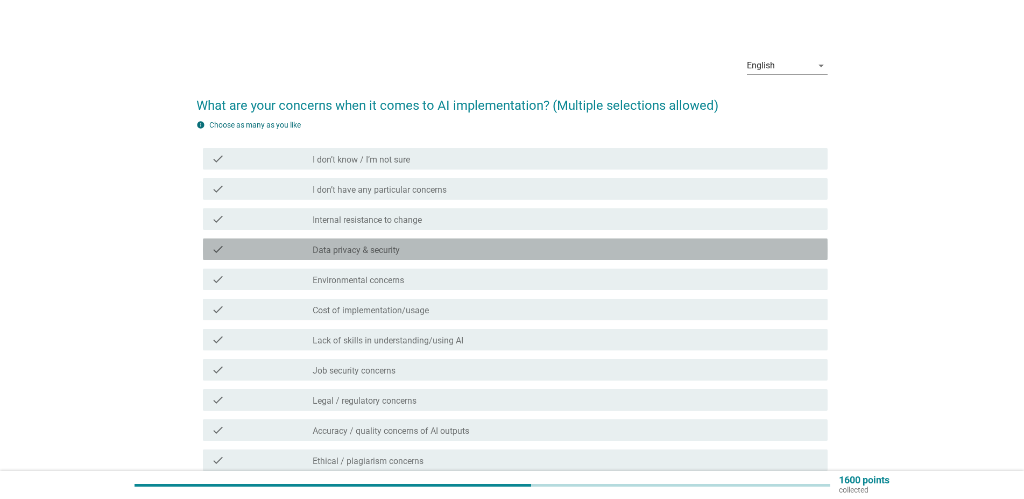
click at [428, 248] on div "check_box_outline_blank Data privacy & security" at bounding box center [566, 249] width 506 height 13
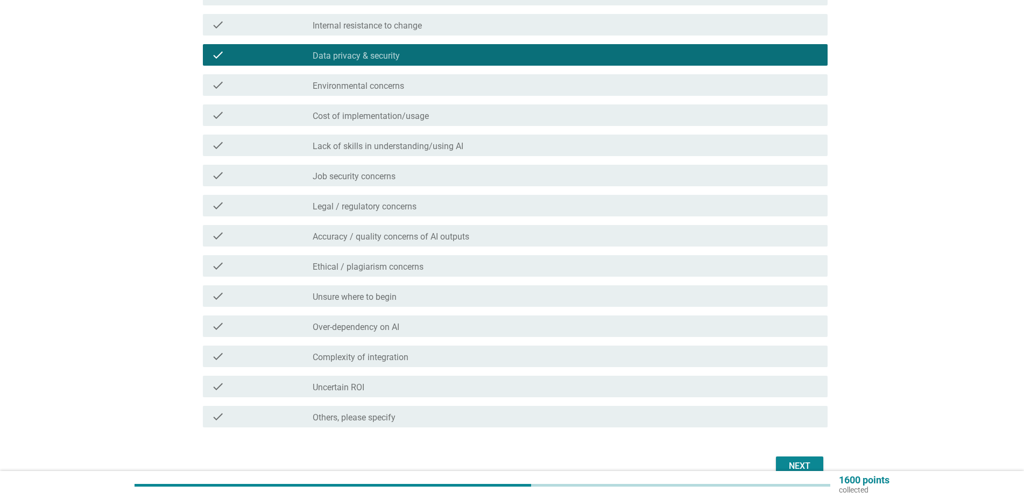
scroll to position [220, 0]
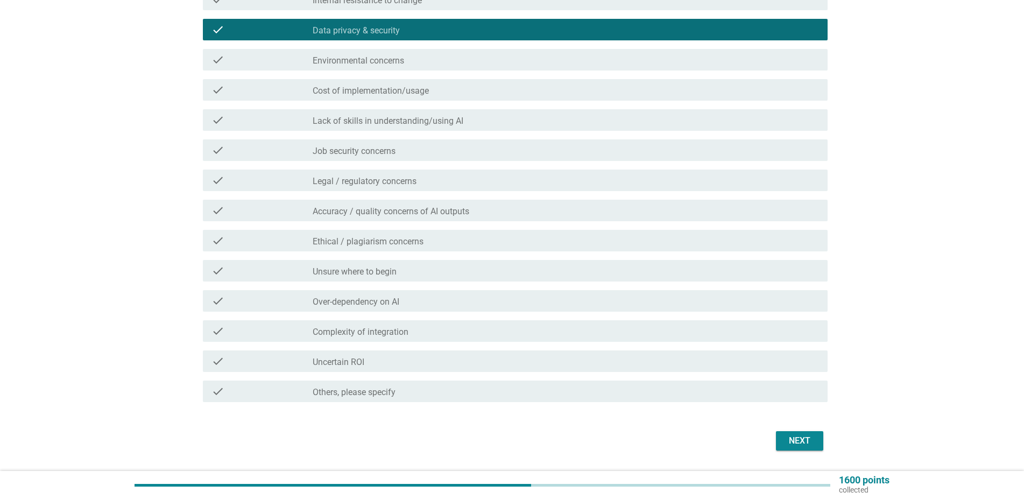
click at [508, 332] on div "check_box_outline_blank Complexity of integration" at bounding box center [566, 331] width 506 height 13
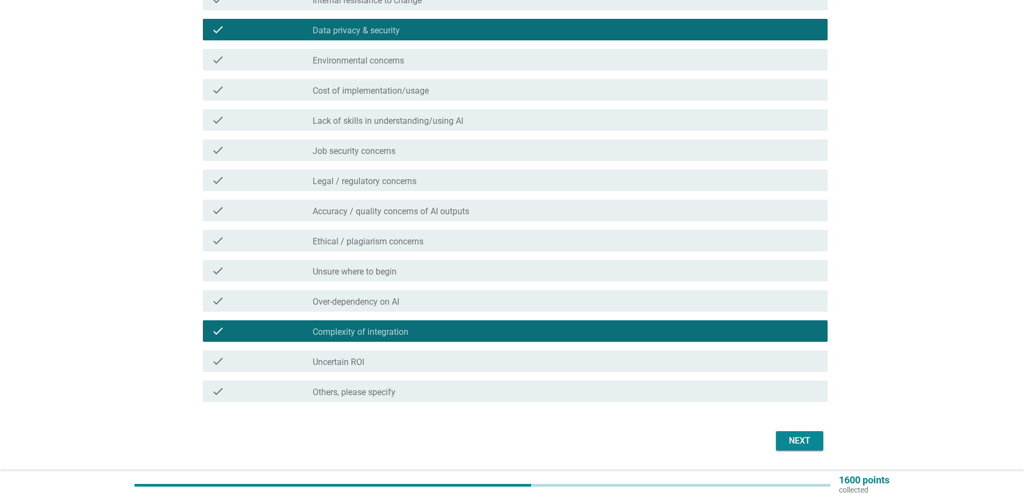
click at [798, 445] on div "Next" at bounding box center [800, 440] width 30 height 13
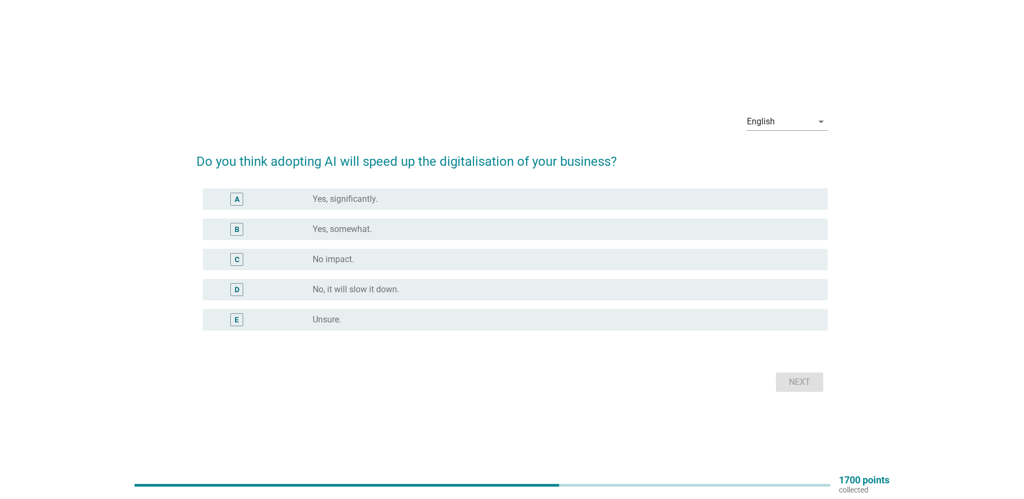
click at [408, 259] on div "radio_button_unchecked No impact." at bounding box center [562, 259] width 498 height 11
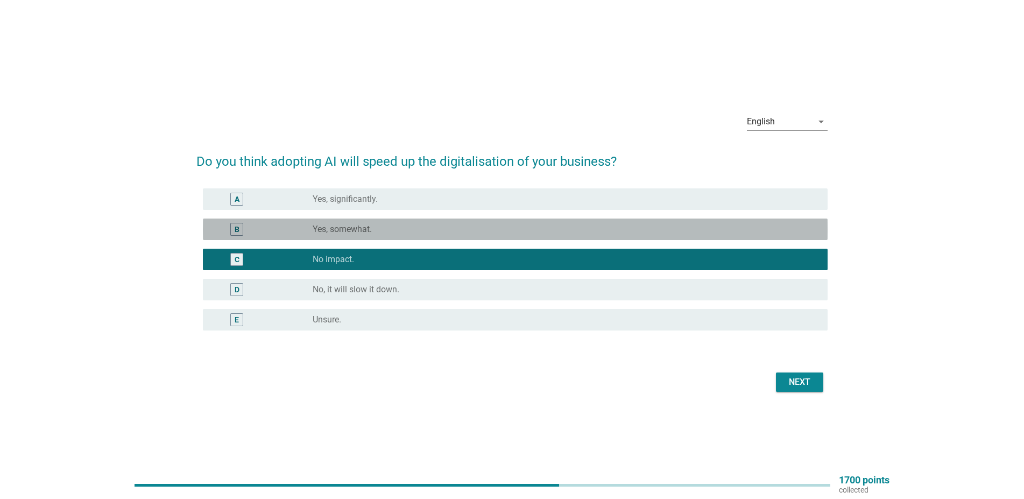
click at [418, 235] on div "radio_button_unchecked Yes, somewhat." at bounding box center [566, 229] width 506 height 13
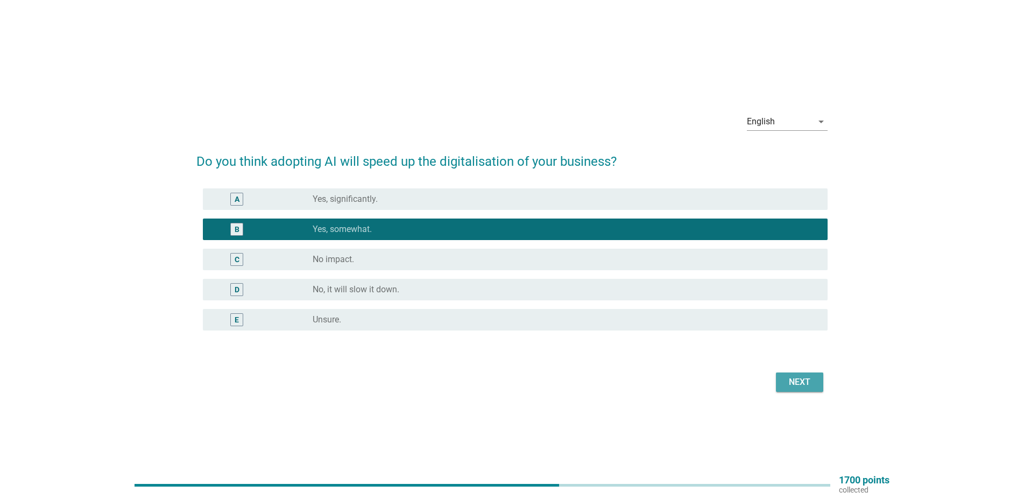
click at [803, 384] on div "Next" at bounding box center [800, 382] width 30 height 13
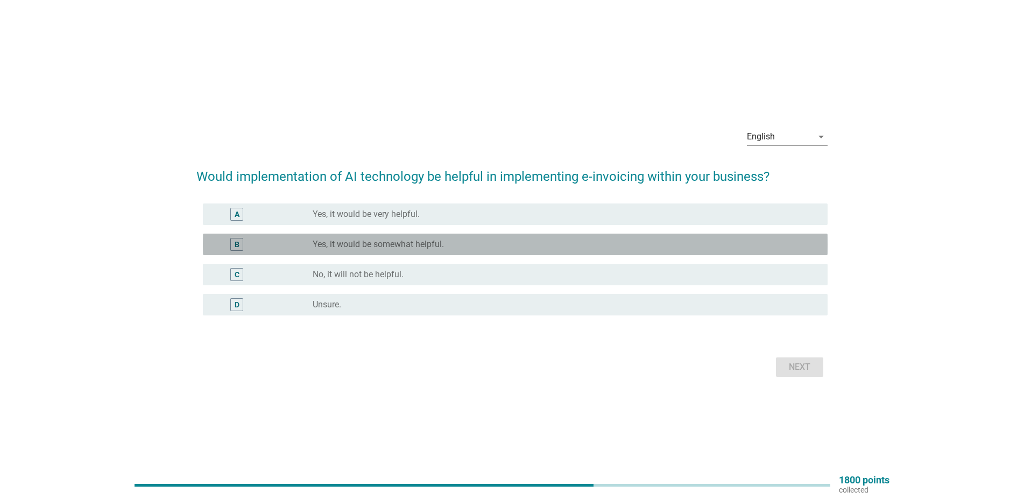
click at [495, 244] on div "radio_button_unchecked Yes, it would be somewhat helpful." at bounding box center [562, 244] width 498 height 11
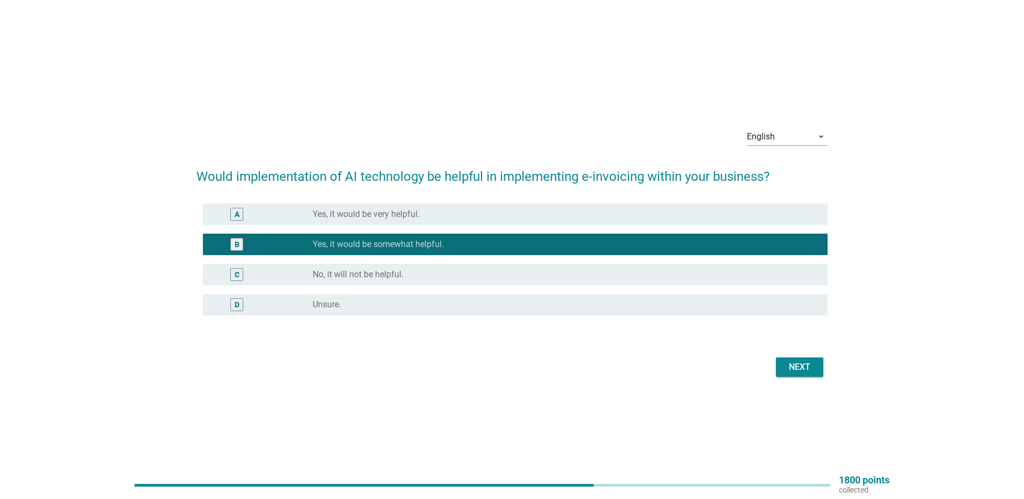
click at [791, 361] on div "Next" at bounding box center [800, 367] width 30 height 13
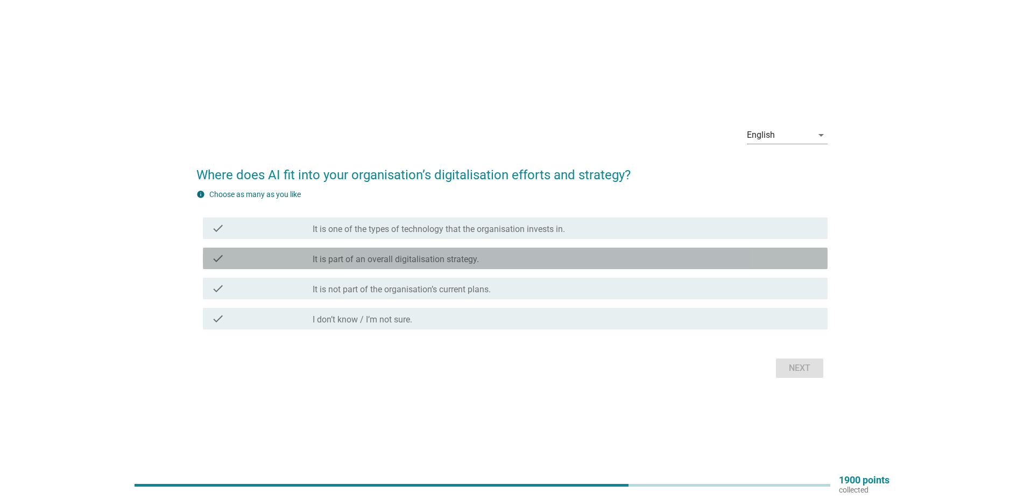
click at [542, 259] on div "check_box_outline_blank It is part of an overall digitalisation strategy." at bounding box center [566, 258] width 506 height 13
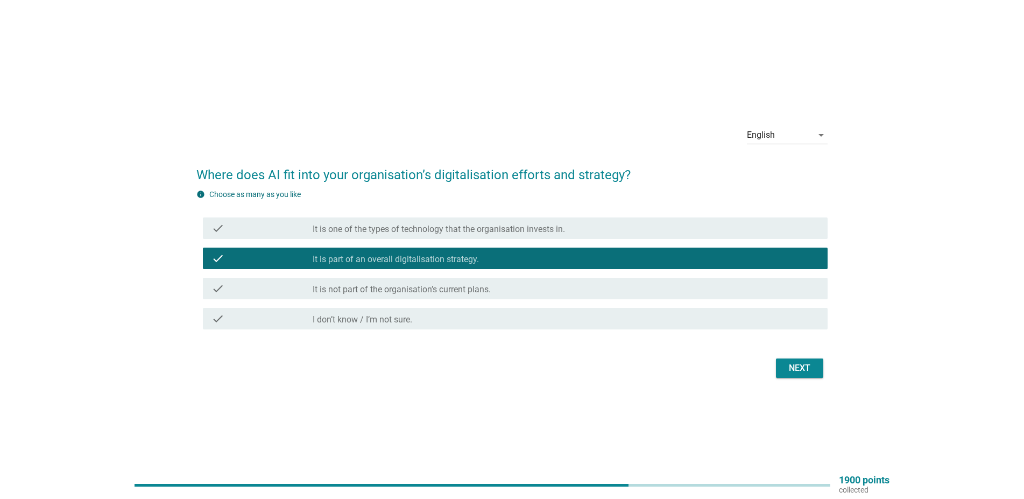
click at [800, 368] on div "Next" at bounding box center [800, 368] width 30 height 13
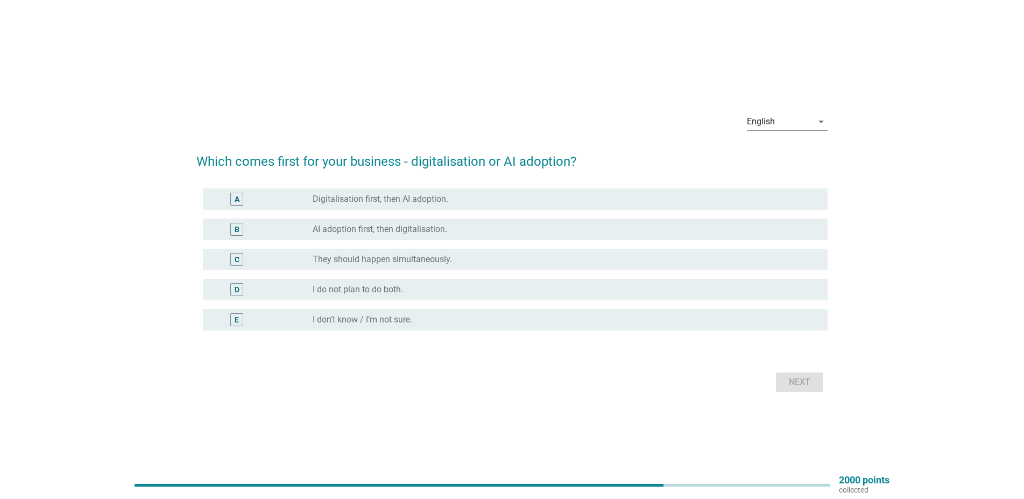
click at [458, 266] on div "C radio_button_unchecked They should happen simultaneously." at bounding box center [515, 260] width 625 height 22
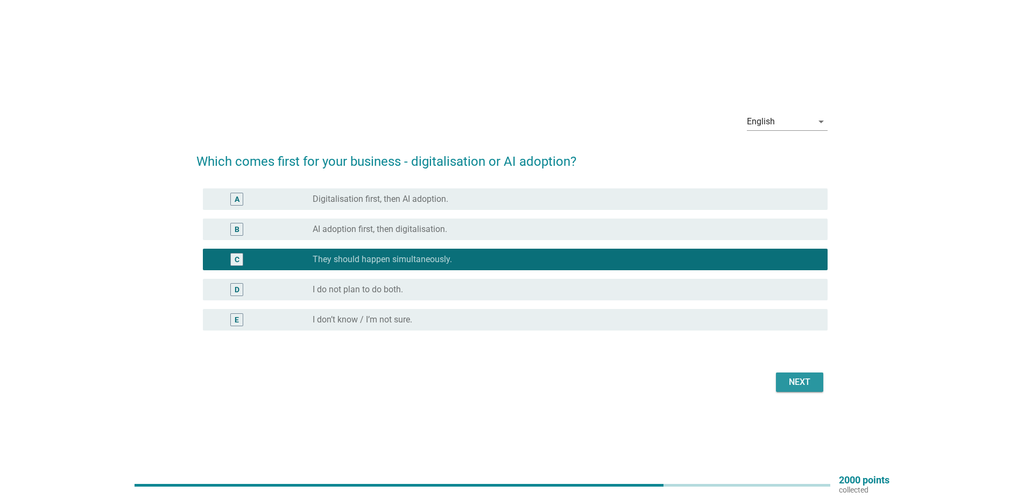
drag, startPoint x: 781, startPoint y: 378, endPoint x: 791, endPoint y: 382, distance: 10.1
click at [789, 382] on button "Next" at bounding box center [799, 381] width 47 height 19
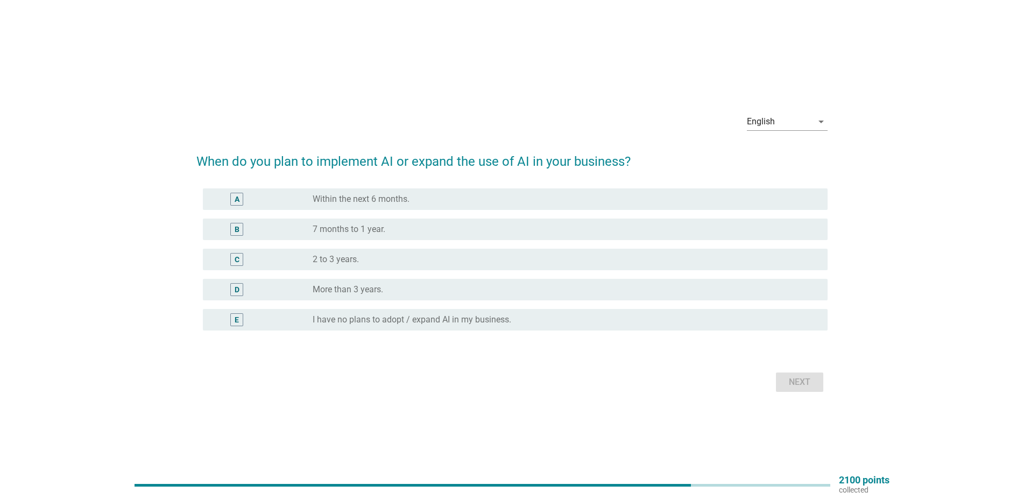
click at [545, 320] on div "radio_button_unchecked I have no plans to adopt / expand AI in my business." at bounding box center [562, 319] width 498 height 11
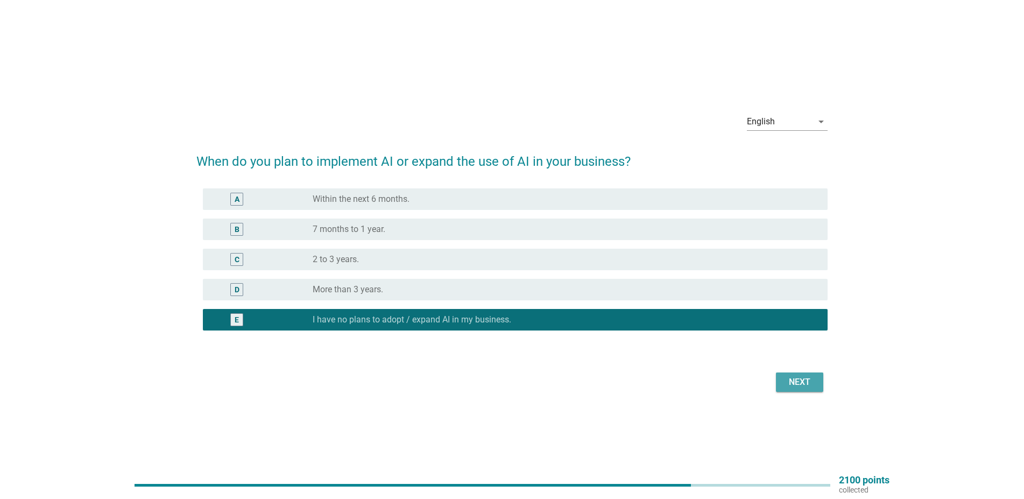
click at [787, 378] on div "Next" at bounding box center [800, 382] width 30 height 13
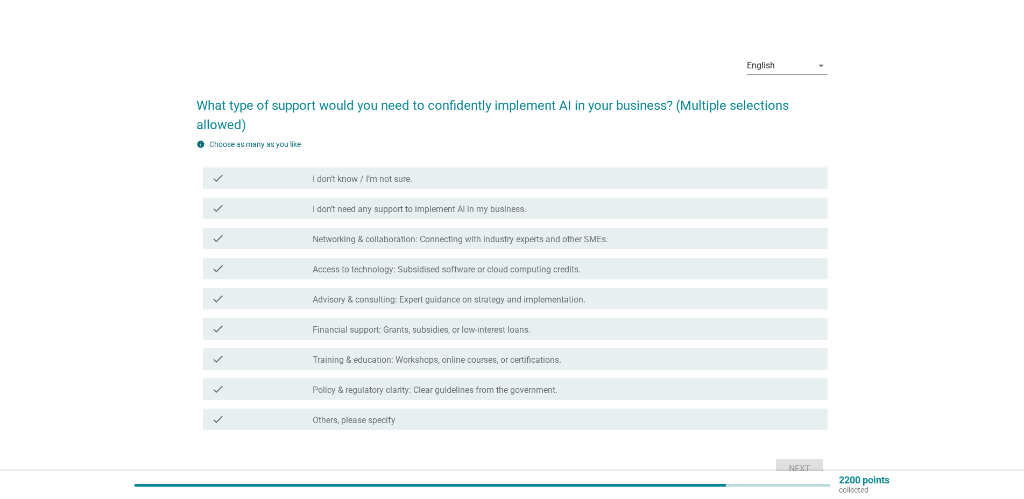
click at [498, 266] on label "Access to technology: Subsidised software or cloud computing credits." at bounding box center [447, 269] width 268 height 11
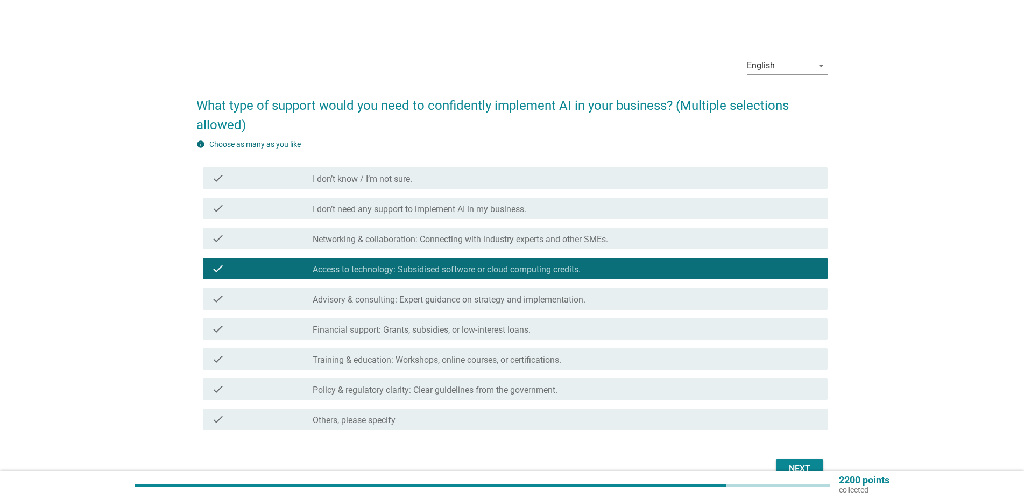
click at [506, 238] on label "Networking & collaboration: Connecting with industry experts and other SMEs." at bounding box center [460, 239] width 295 height 11
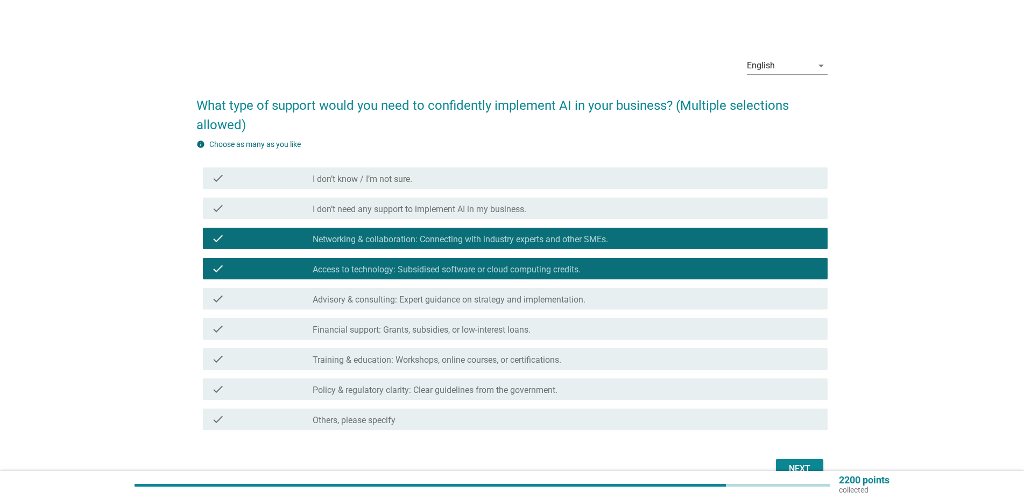
click at [806, 459] on div "Next" at bounding box center [511, 469] width 631 height 26
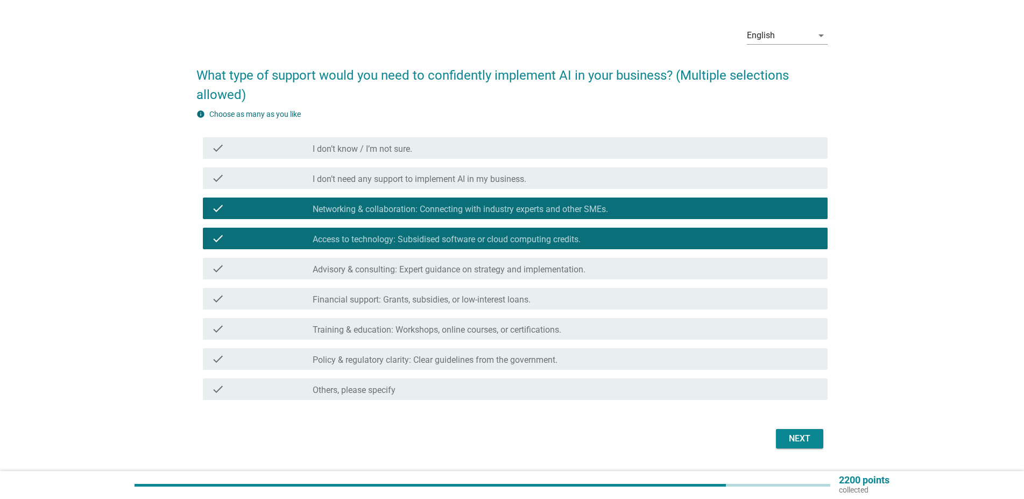
scroll to position [55, 0]
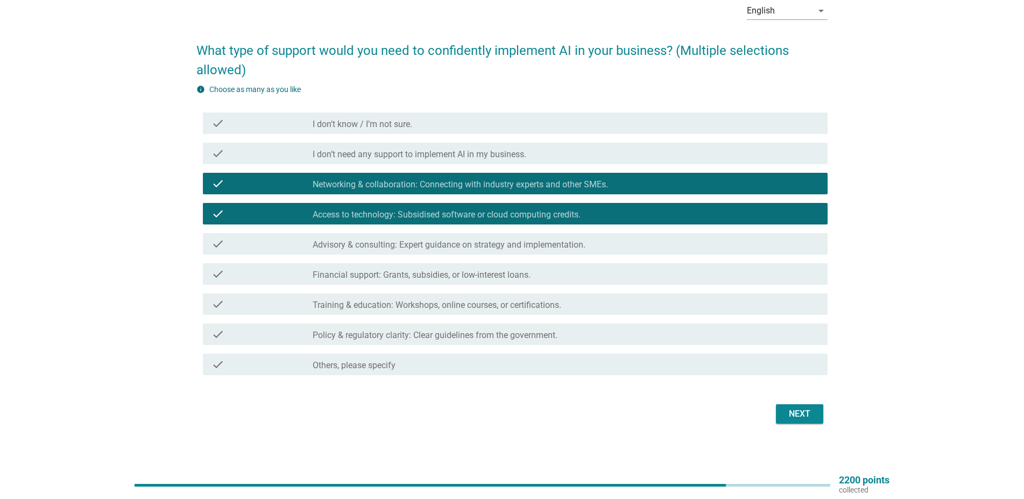
click at [802, 417] on div "Next" at bounding box center [800, 413] width 30 height 13
